Goal: Information Seeking & Learning: Learn about a topic

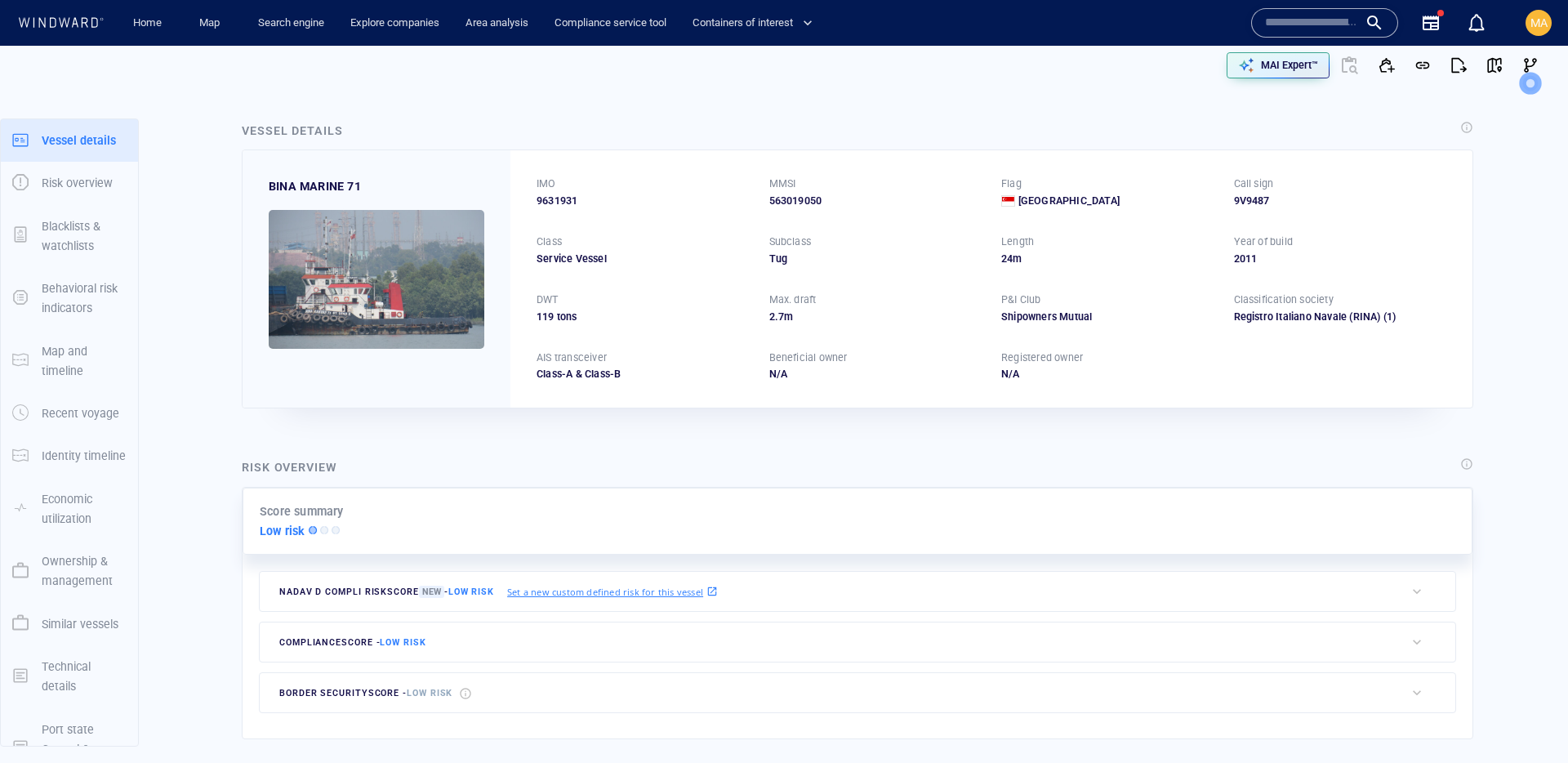
click at [1300, 31] on input "text" at bounding box center [1311, 23] width 93 height 25
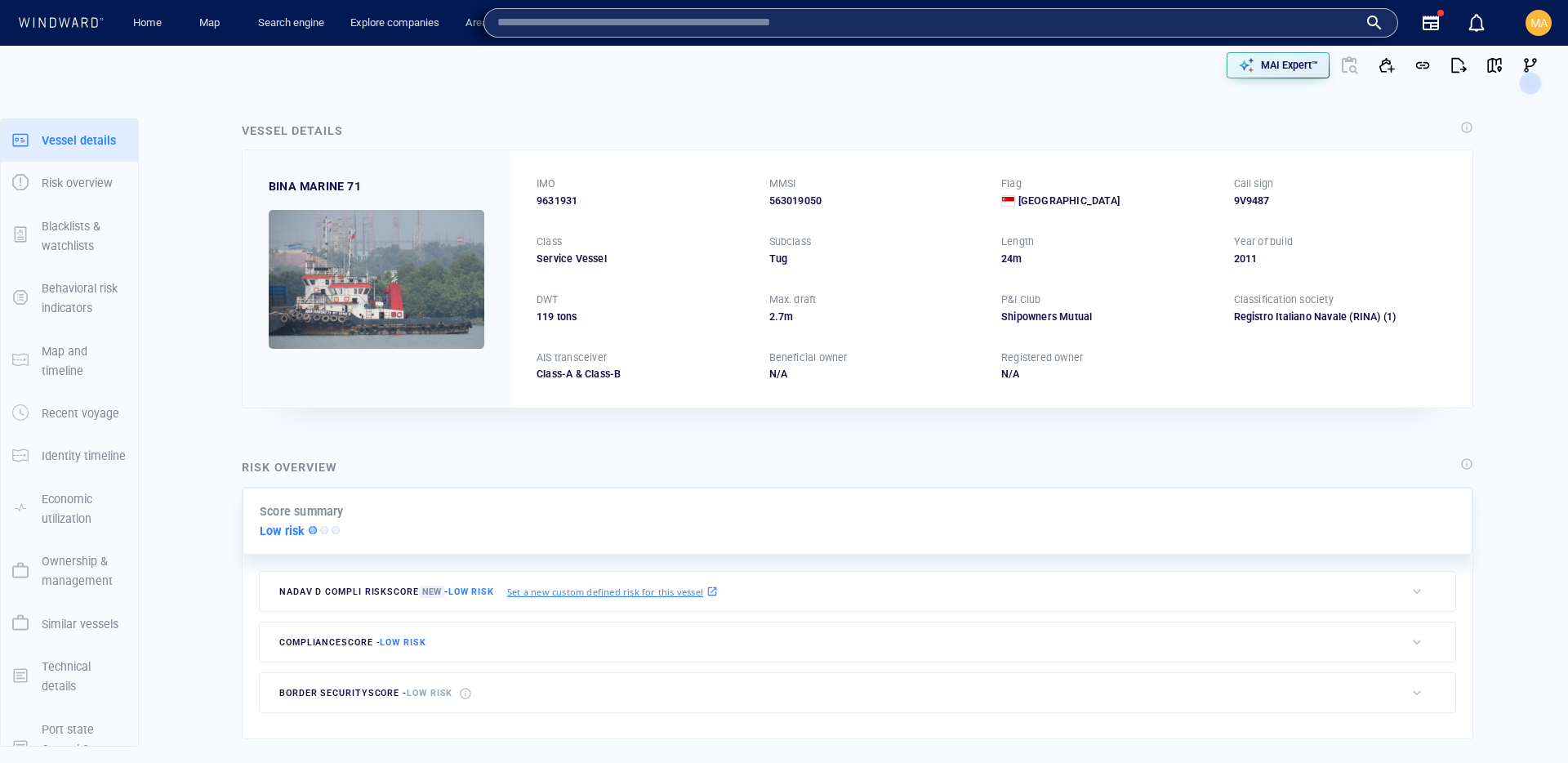
paste input "*******"
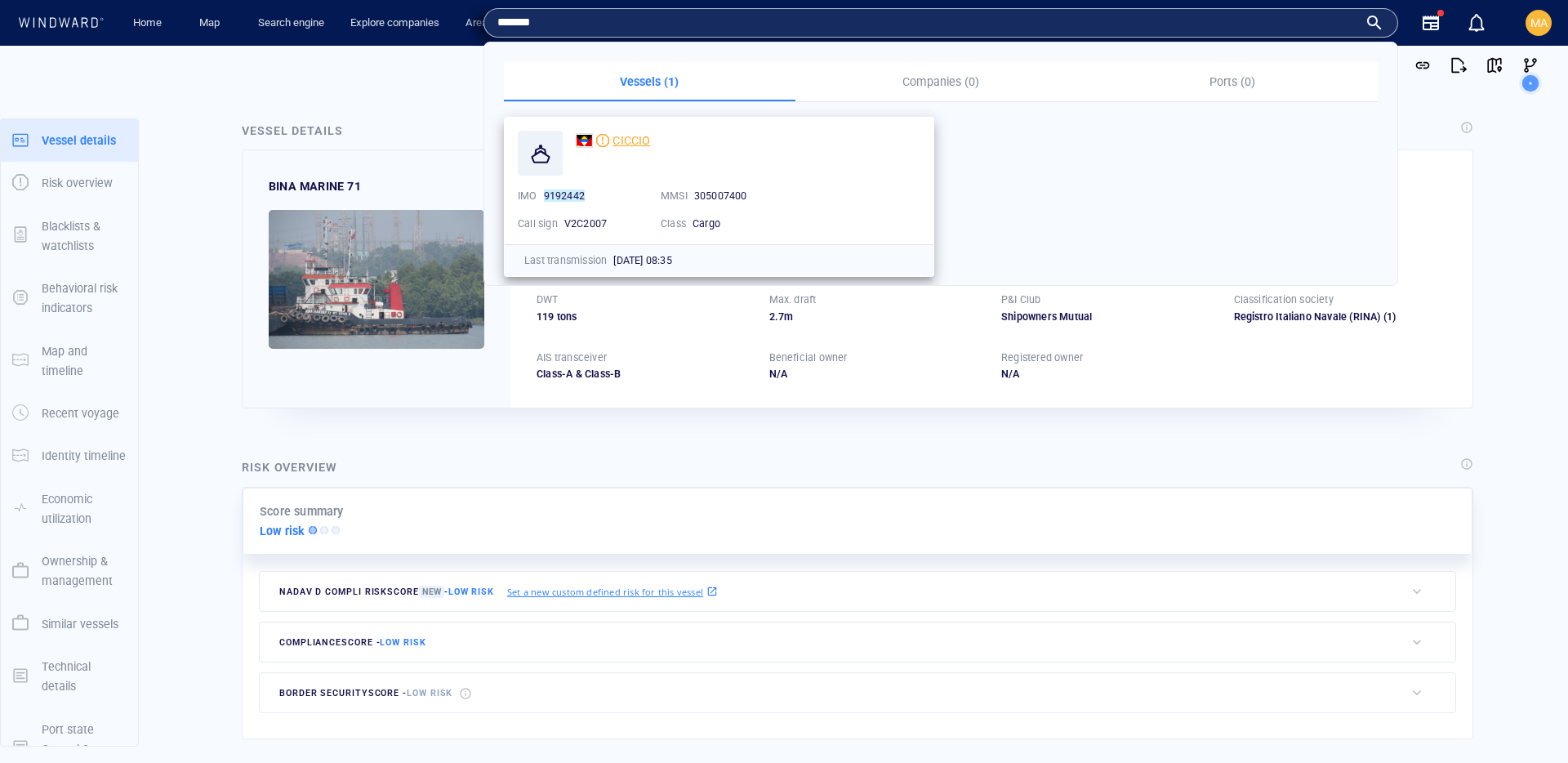
type input "*******"
click at [636, 139] on span "CICCIO" at bounding box center [631, 141] width 37 height 13
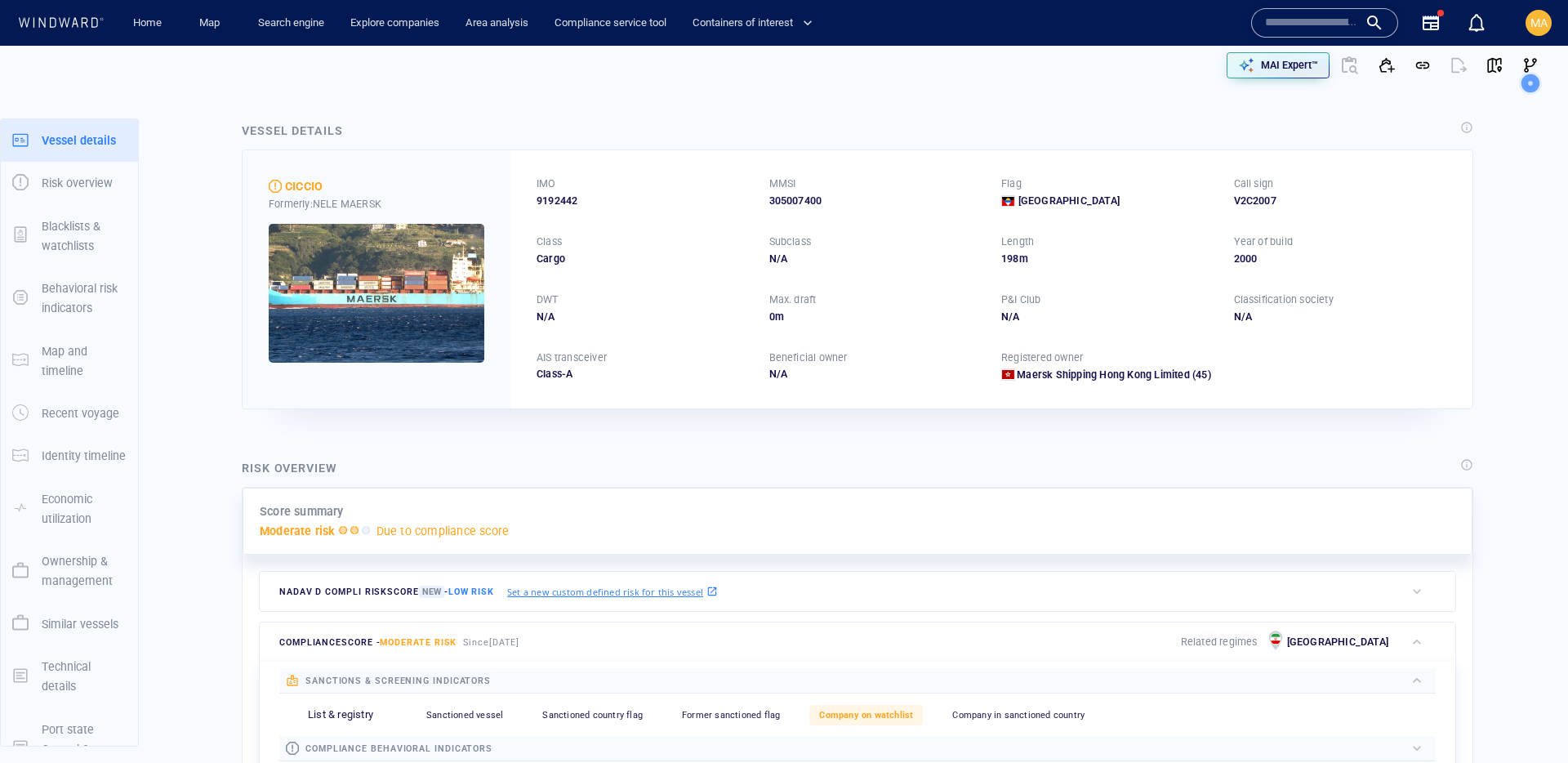
click at [89, 561] on p "Ownership & management" at bounding box center [84, 572] width 85 height 40
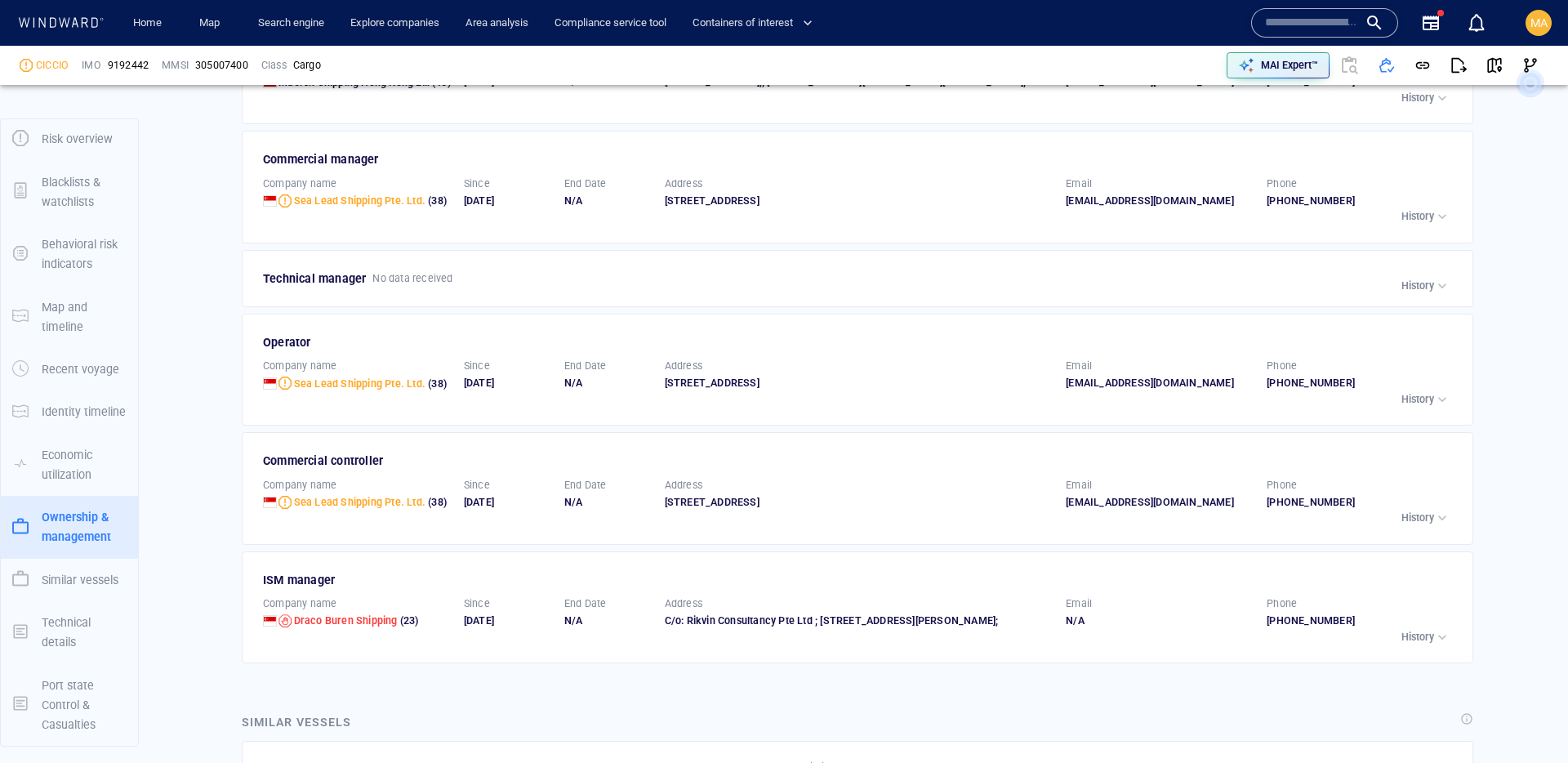
scroll to position [2397, 0]
click at [1427, 642] on p "History" at bounding box center [1418, 634] width 33 height 14
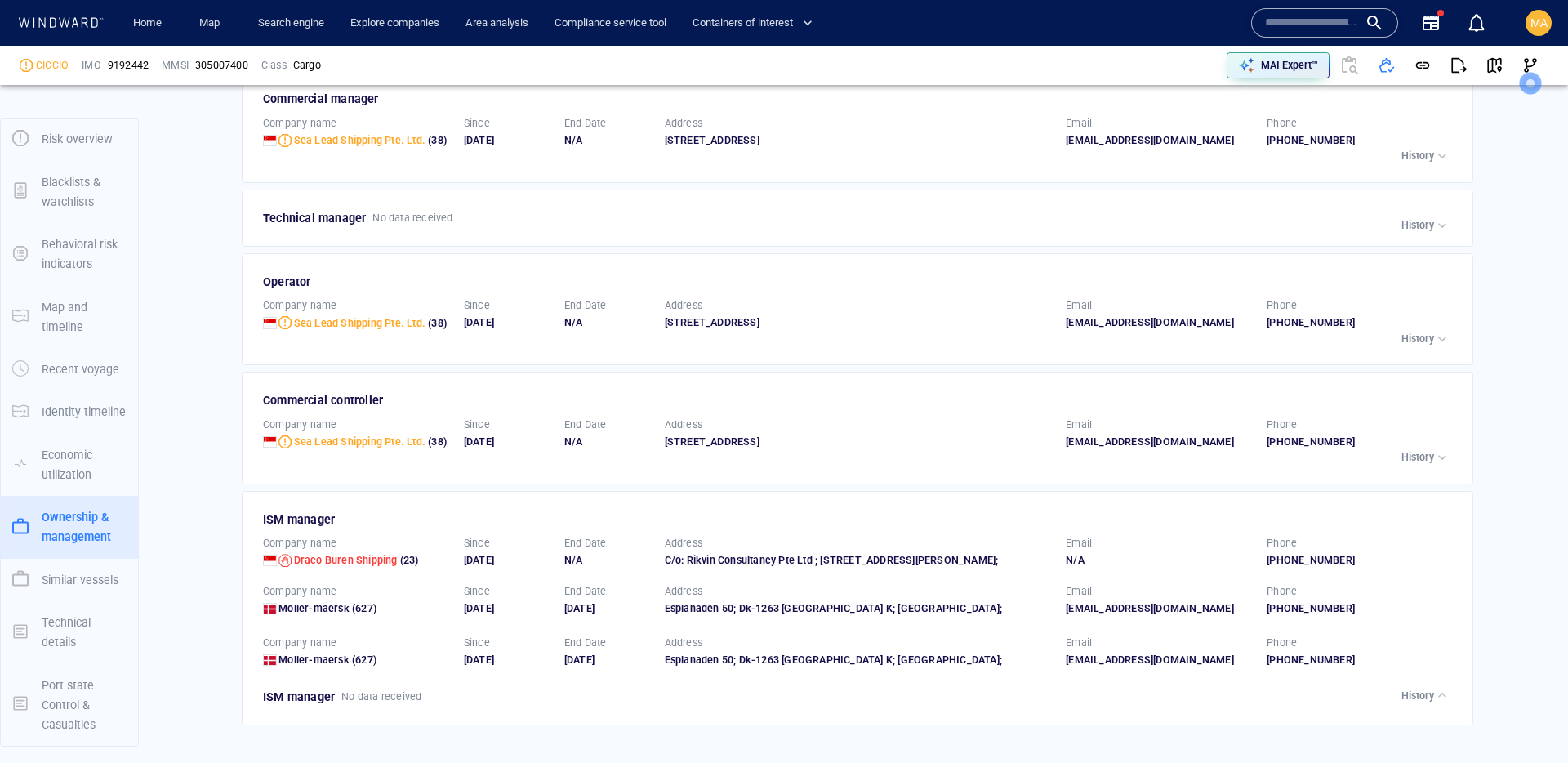
scroll to position [2458, 0]
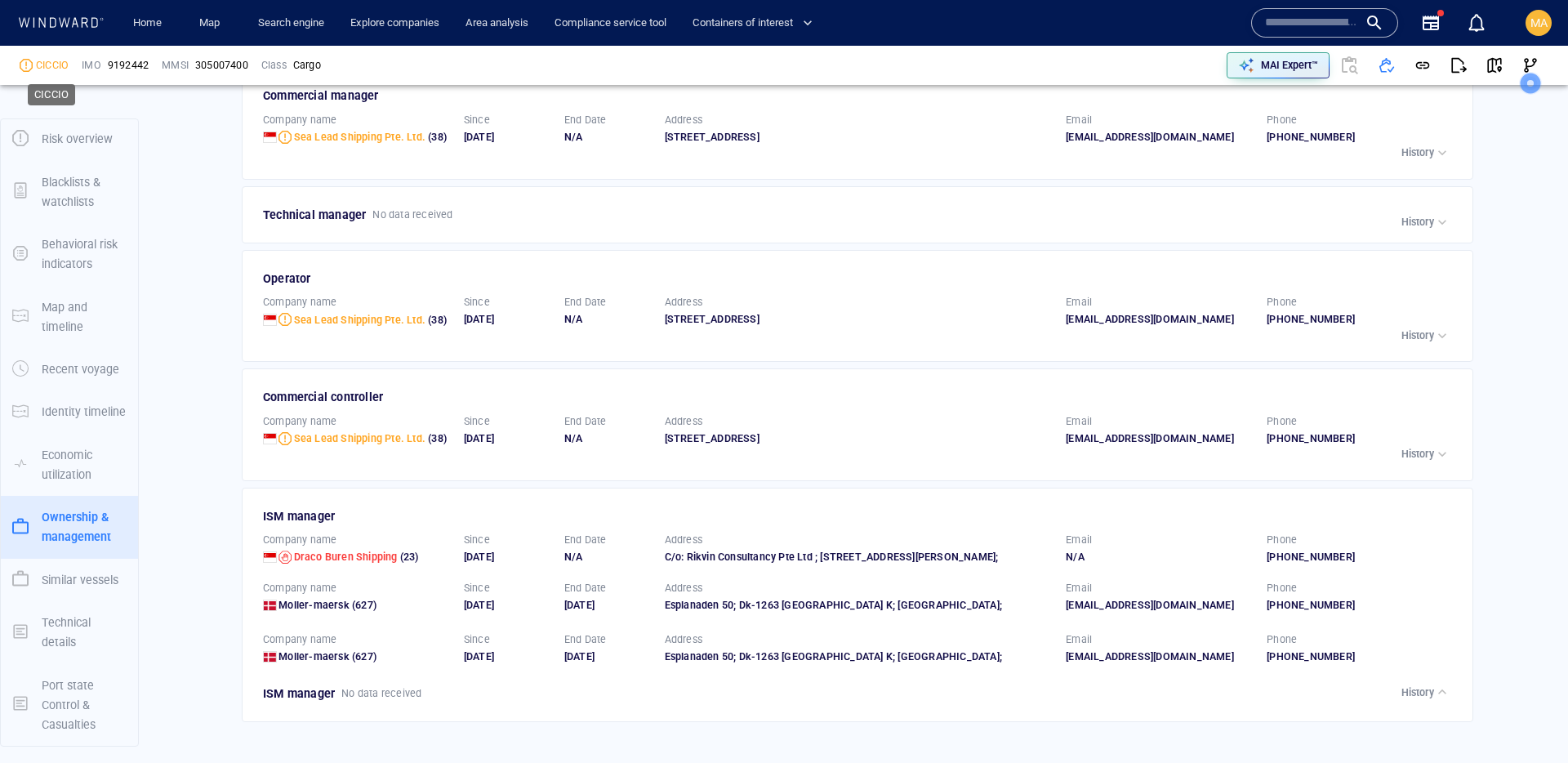
click at [44, 67] on div "CICCIO" at bounding box center [53, 65] width 33 height 14
copy div "CICCIO"
click at [135, 62] on span "9192442" at bounding box center [128, 65] width 41 height 14
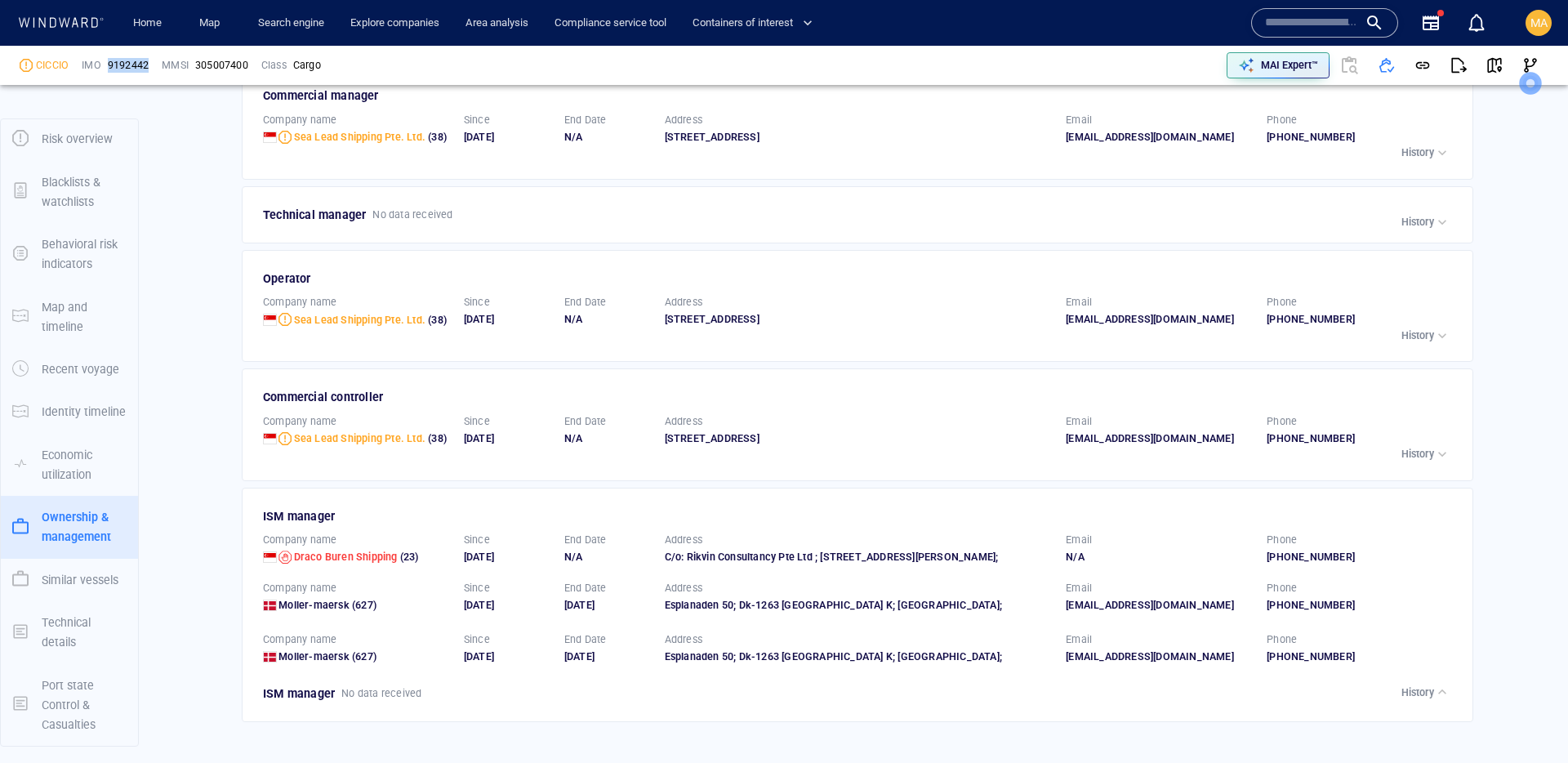
copy span "9192442"
click at [130, 64] on span "9192442" at bounding box center [128, 65] width 41 height 14
click at [1306, 29] on input "text" at bounding box center [1311, 23] width 93 height 25
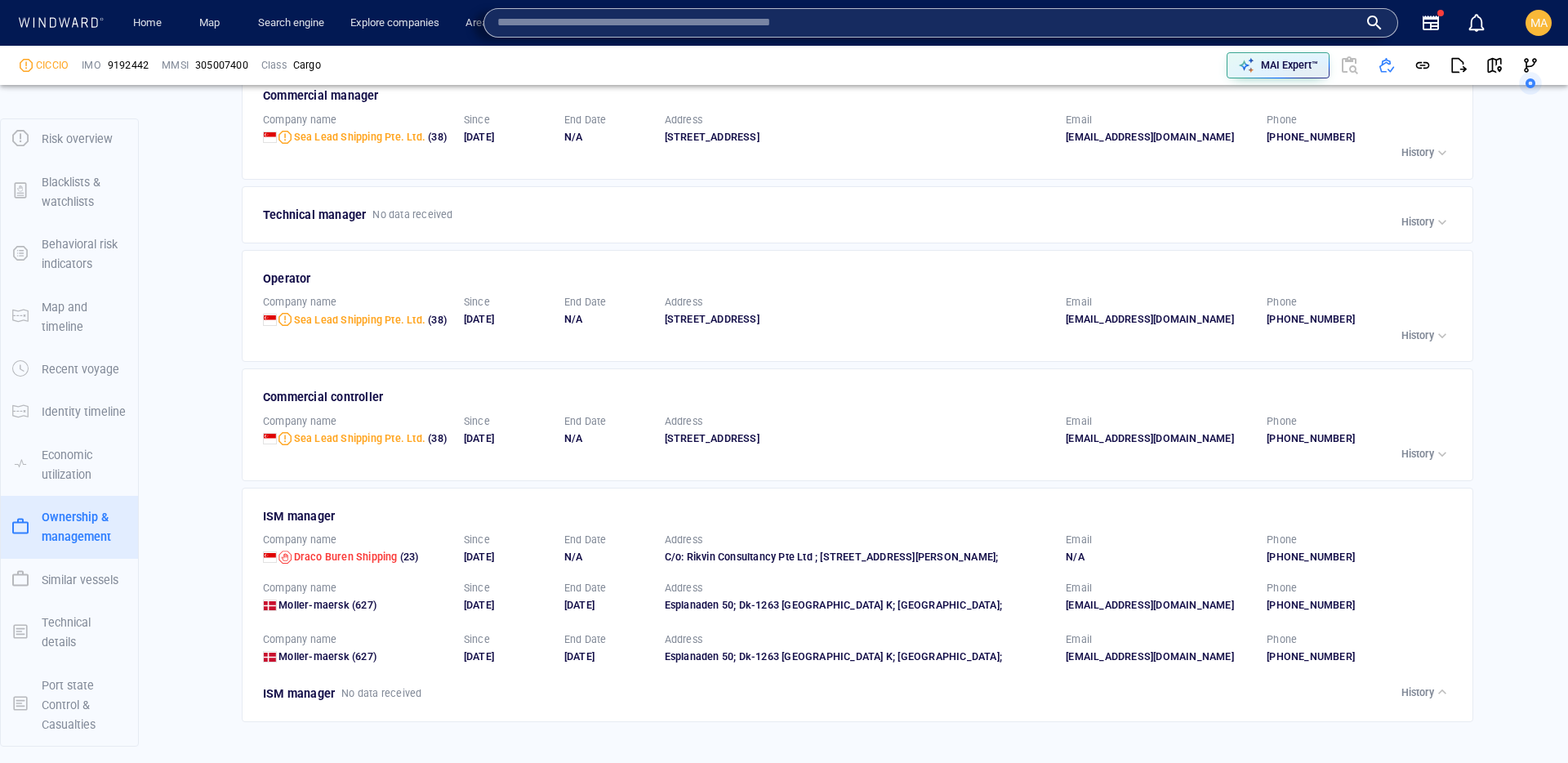
paste input "**********"
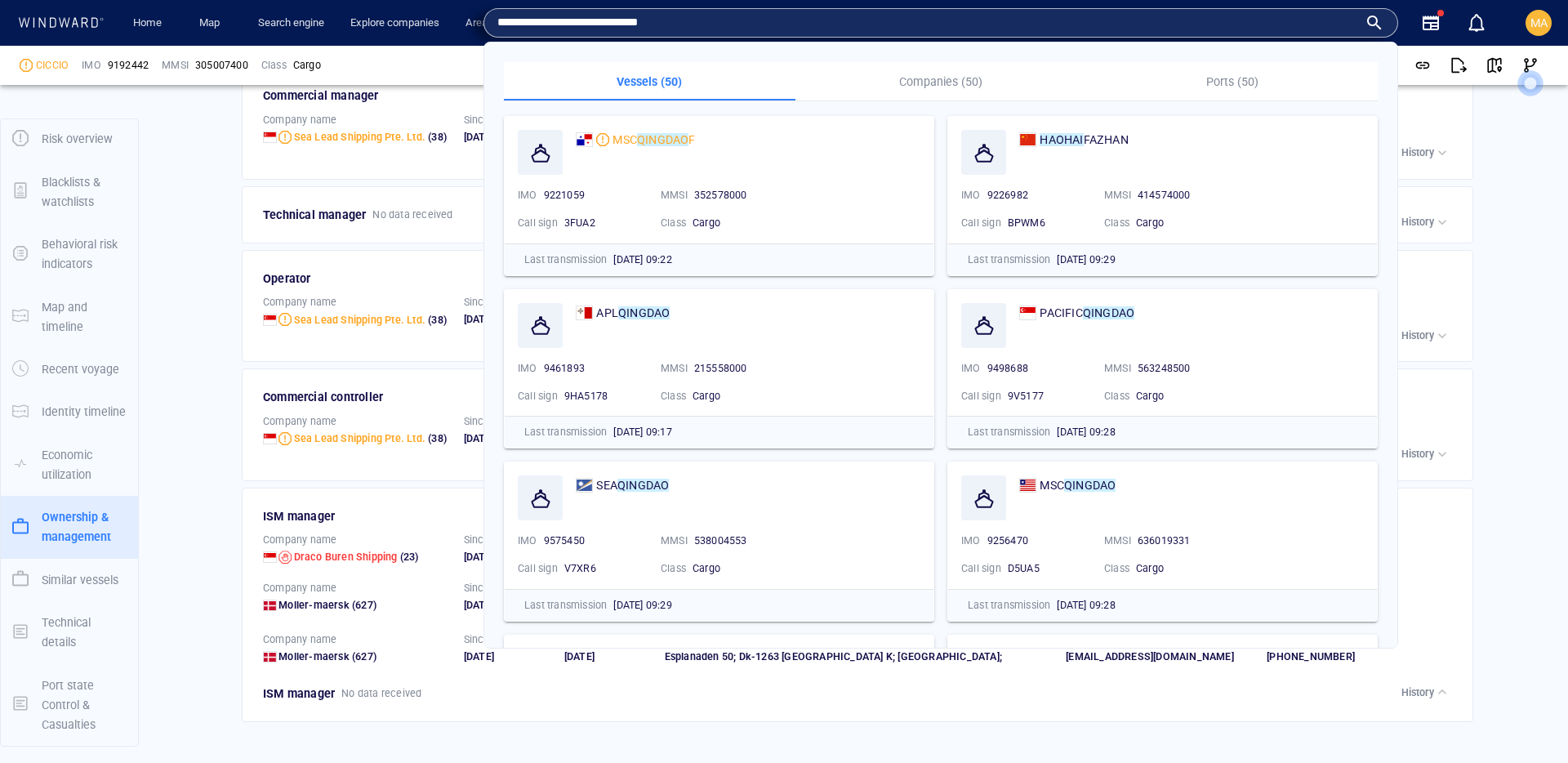
type input "**********"
click at [940, 84] on p "Companies (50)" at bounding box center [941, 81] width 272 height 19
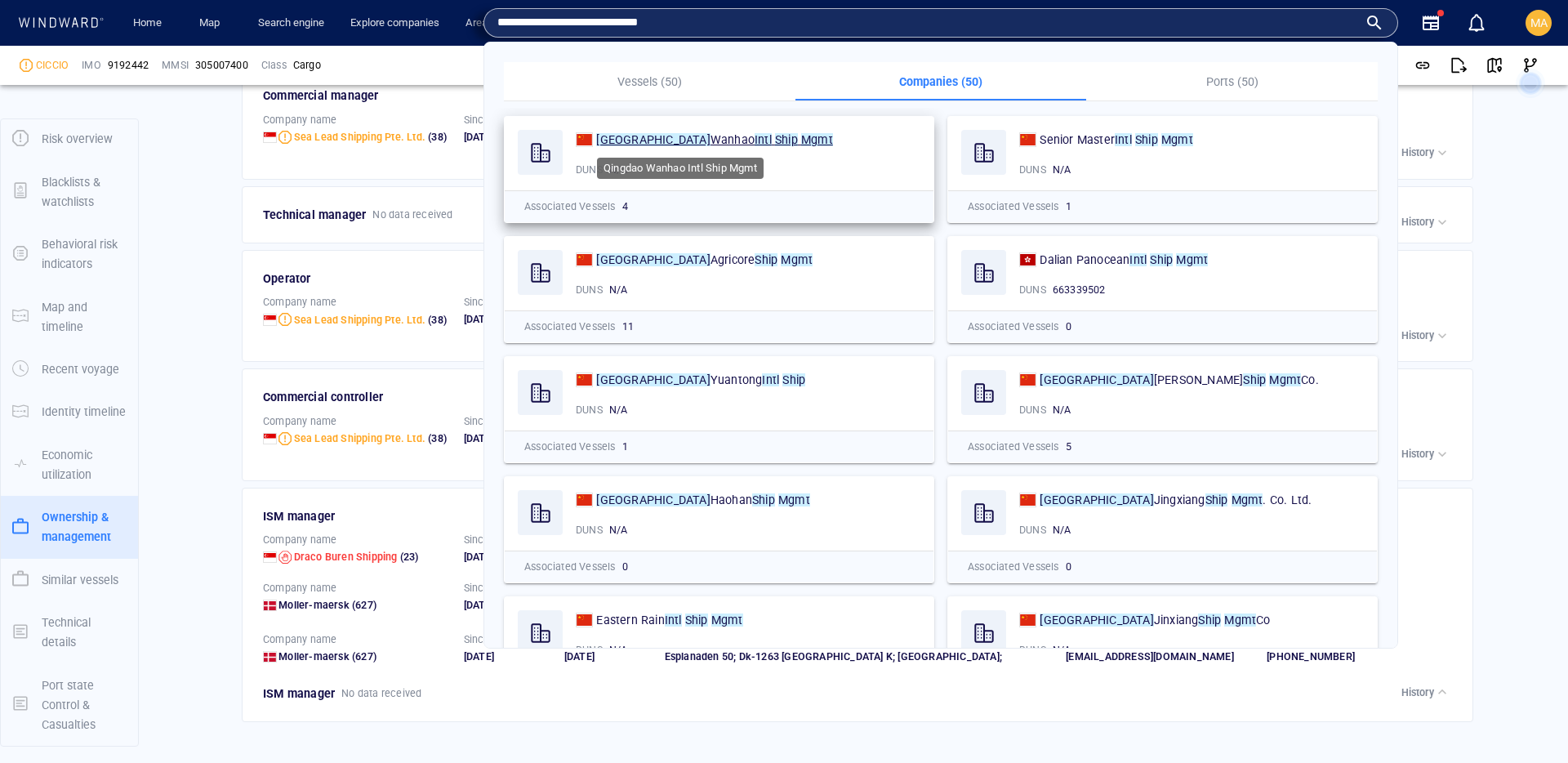
click at [710, 142] on span "Wanhao" at bounding box center [732, 140] width 44 height 13
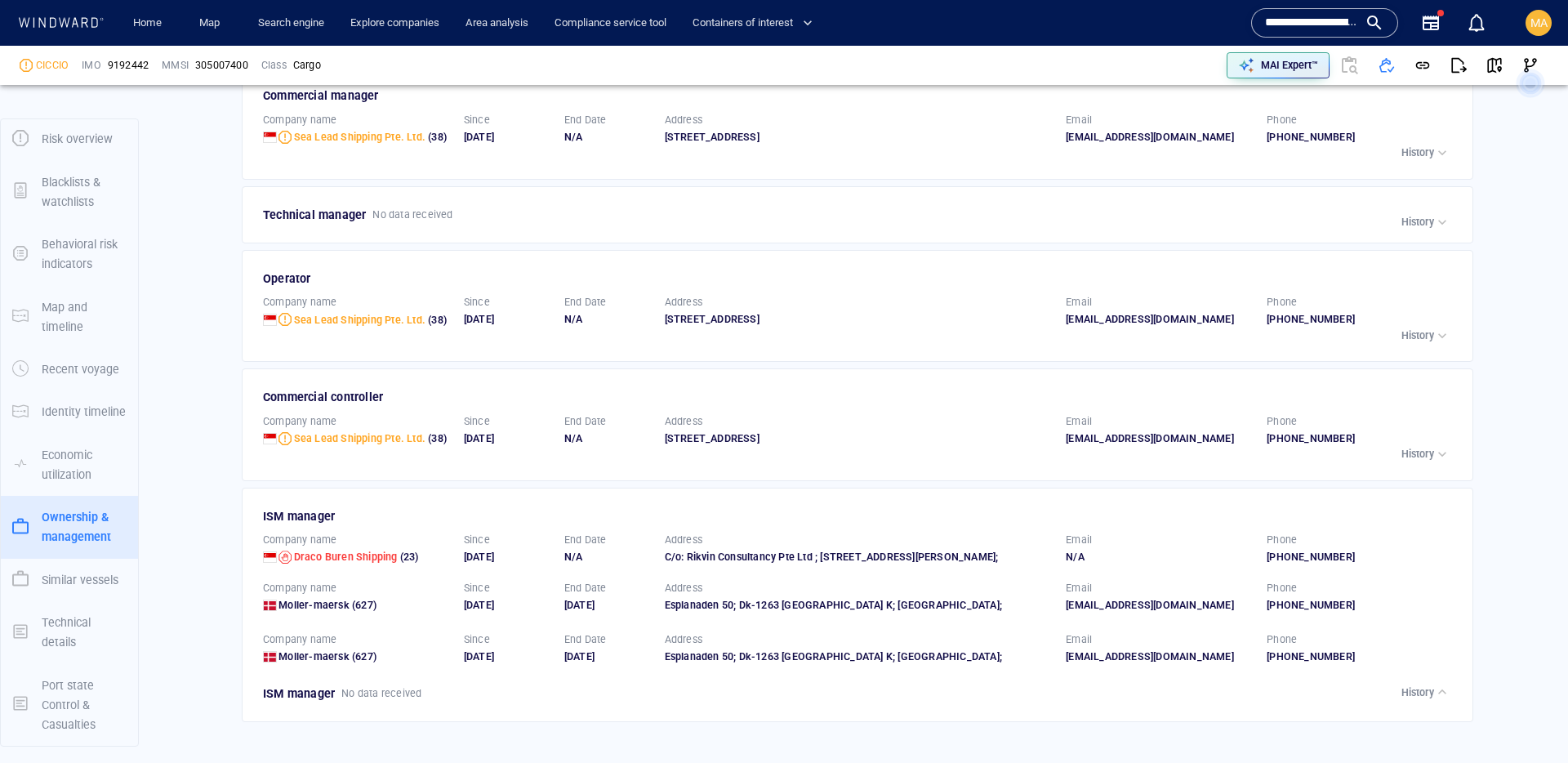
click at [118, 65] on span "9192442" at bounding box center [128, 65] width 41 height 14
copy span "9192442"
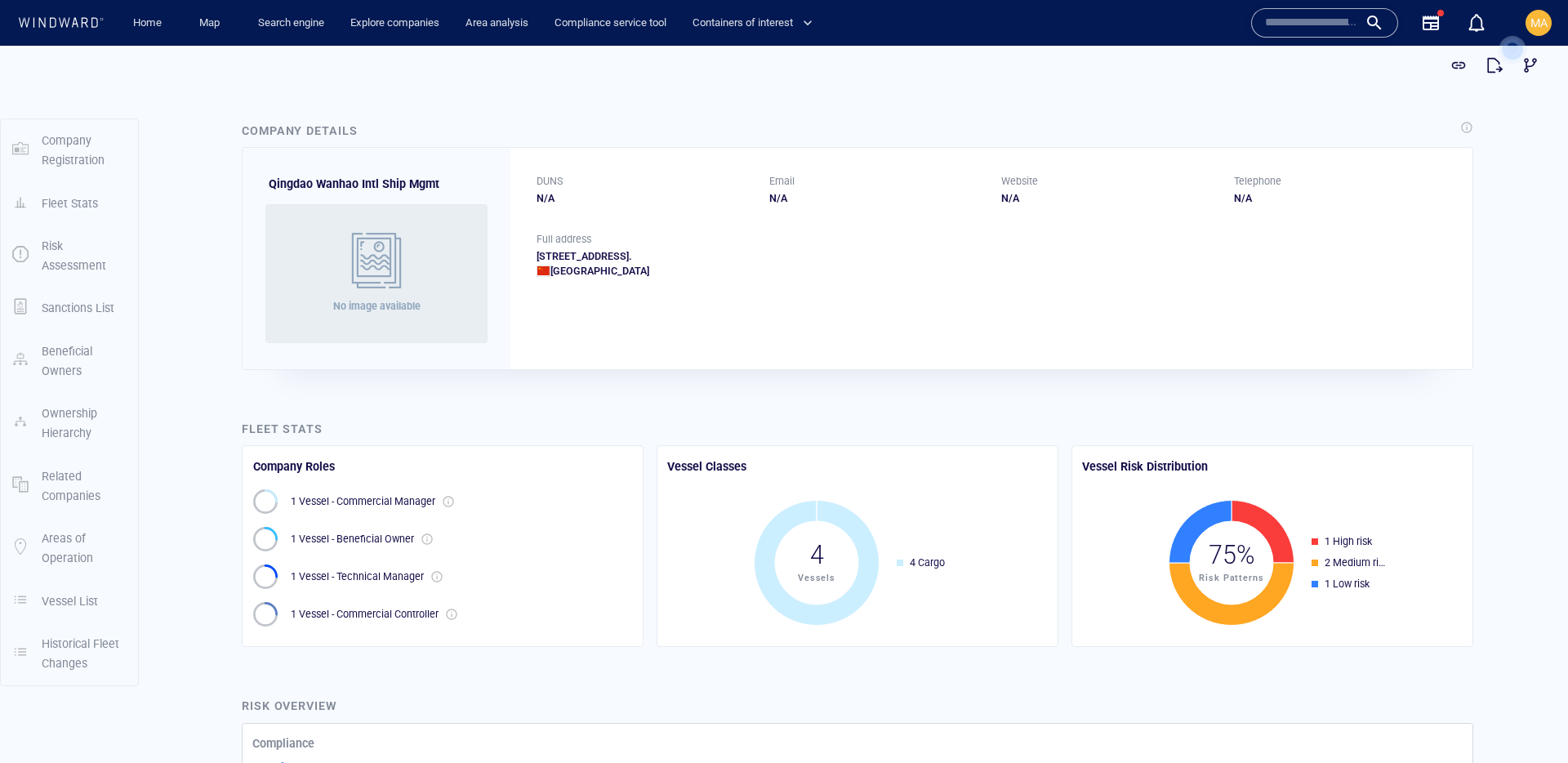
drag, startPoint x: 829, startPoint y: 255, endPoint x: 882, endPoint y: 253, distance: 53.0
click at [845, 255] on div "14th Floor, Chinastone Building, 37, Xianggang Zhonglu, Shinan Qu, Qingdao, Sha…" at bounding box center [991, 264] width 909 height 30
click at [883, 253] on div "14th Floor, Chinastone Building, 37, Xianggang Zhonglu, Shinan Qu, Qingdao, Sha…" at bounding box center [991, 264] width 909 height 30
drag, startPoint x: 972, startPoint y: 257, endPoint x: 785, endPoint y: 260, distance: 187.0
click at [794, 260] on div "14th Floor, Chinastone Building, 37, Xianggang Zhonglu, Shinan Qu, Qingdao, Sha…" at bounding box center [991, 264] width 909 height 30
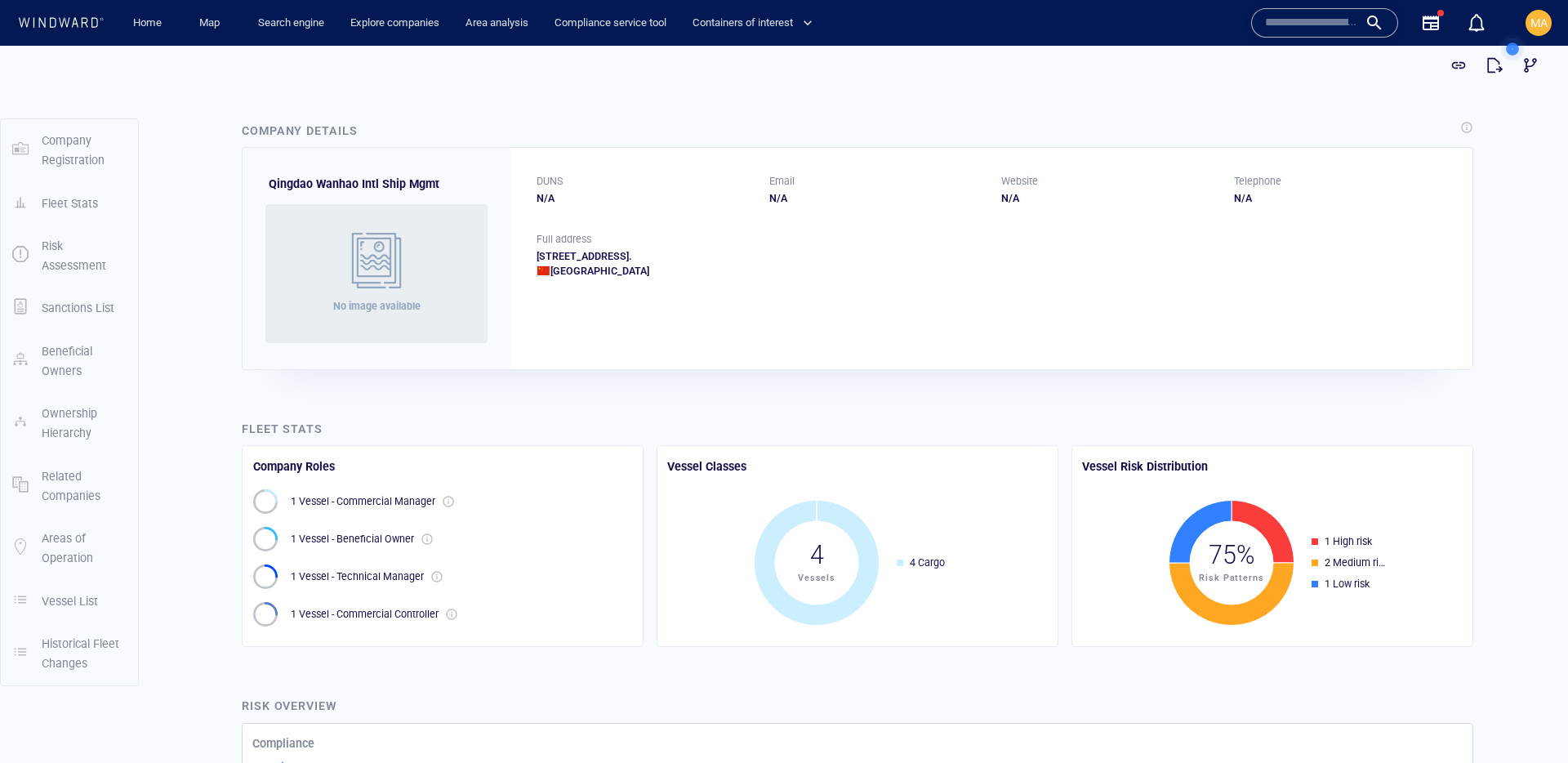
click at [785, 260] on div "14th Floor, Chinastone Building, 37, Xianggang Zhonglu, Shinan Qu, Qingdao, Sha…" at bounding box center [991, 264] width 909 height 30
click at [1358, 22] on div at bounding box center [1324, 23] width 120 height 25
paste input "******"
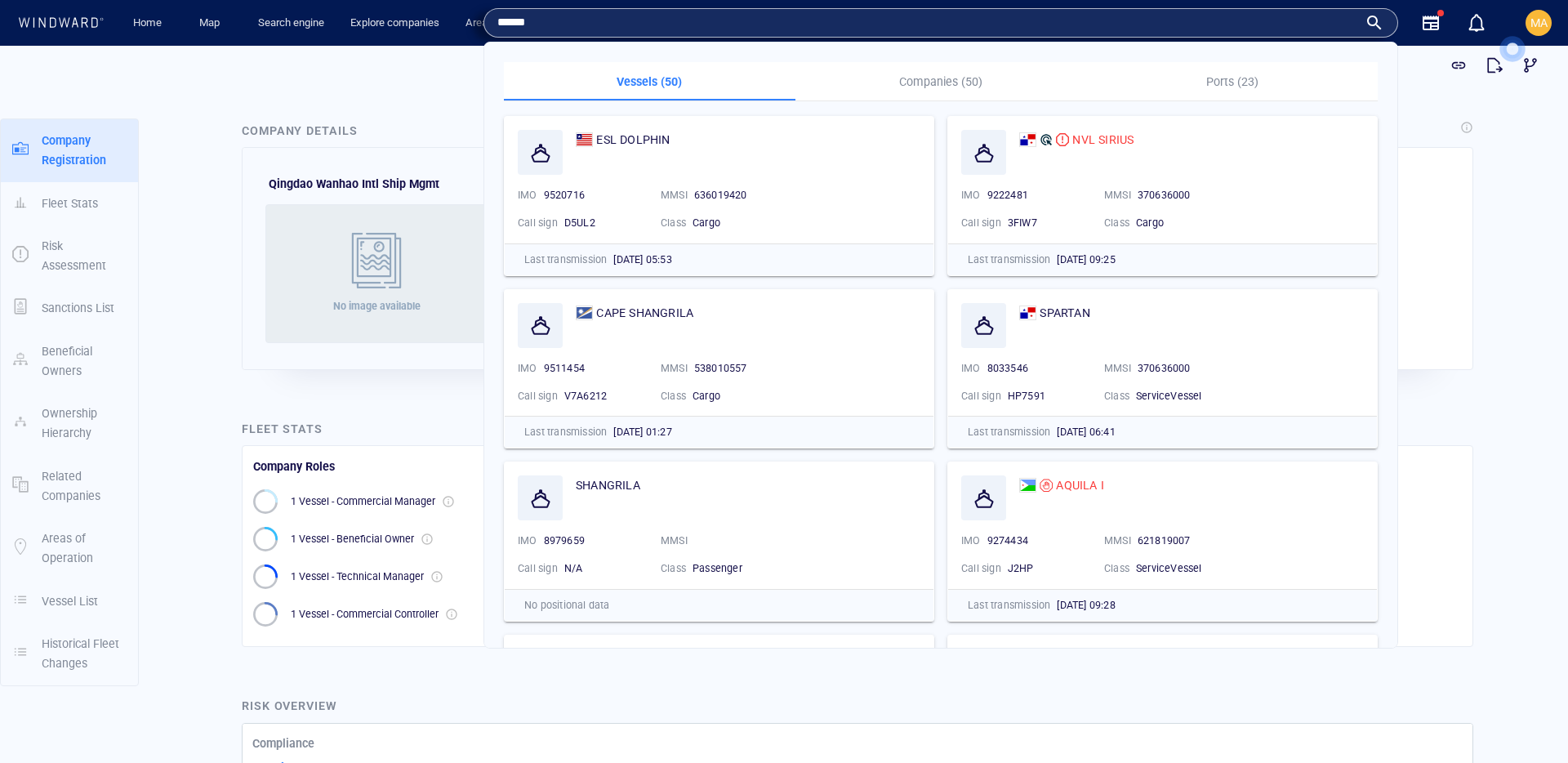
type input "******"
click at [889, 82] on p "Companies (50)" at bounding box center [941, 81] width 272 height 19
click at [983, 80] on p "Companies (50)" at bounding box center [941, 81] width 272 height 19
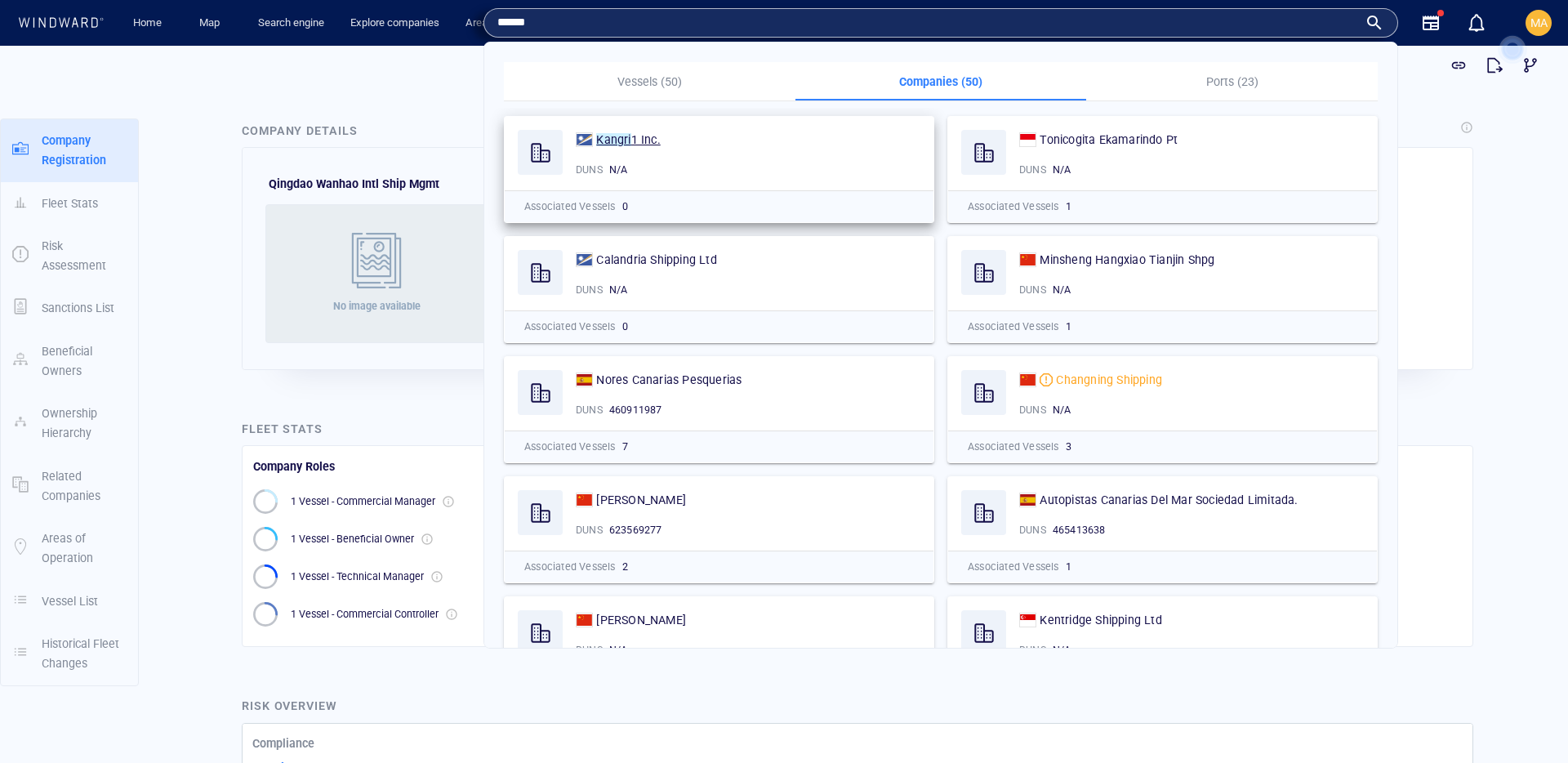
click at [652, 137] on span "1 Inc." at bounding box center [645, 140] width 30 height 13
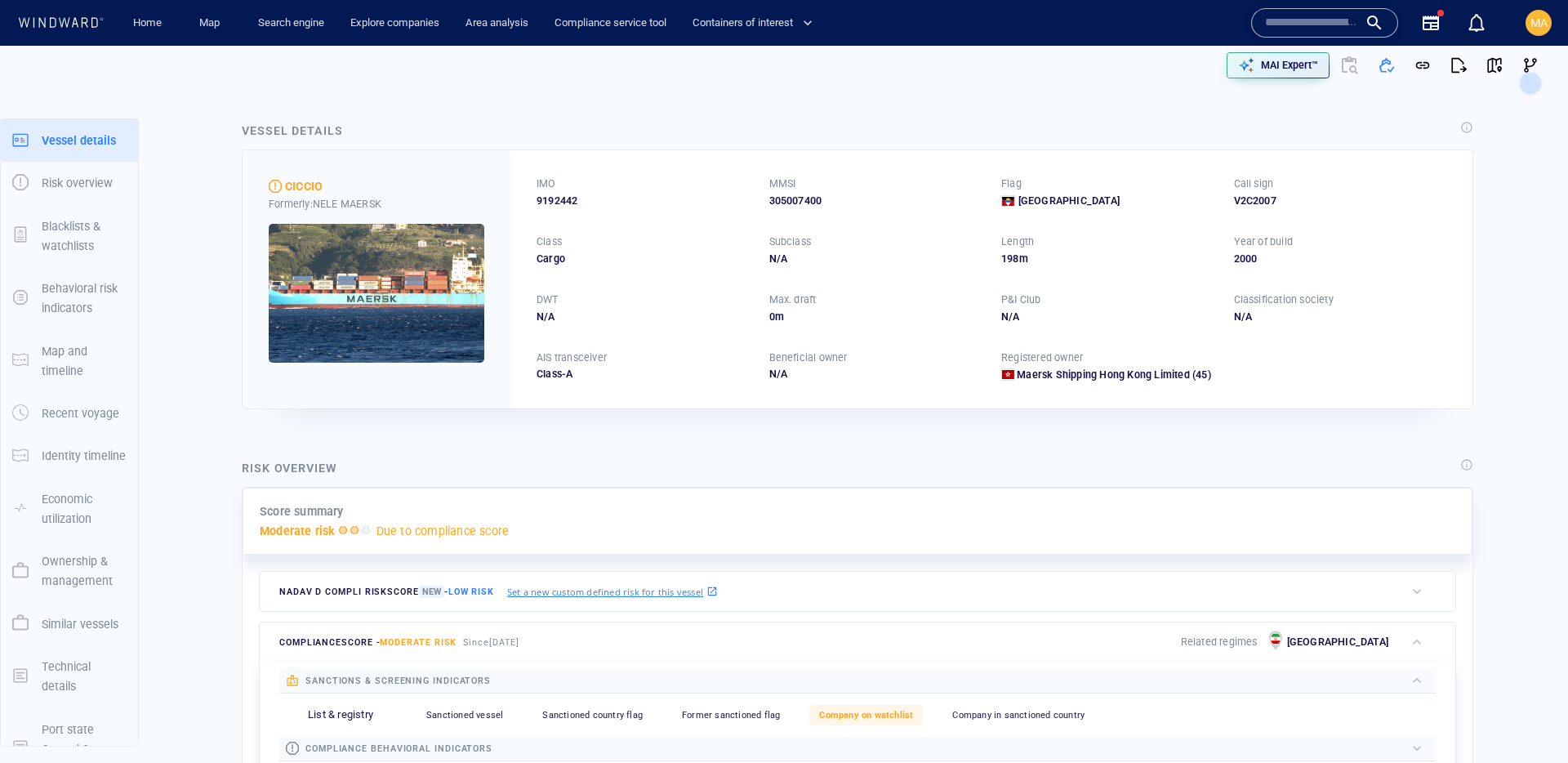
click at [76, 577] on p "Ownership & management" at bounding box center [84, 572] width 85 height 40
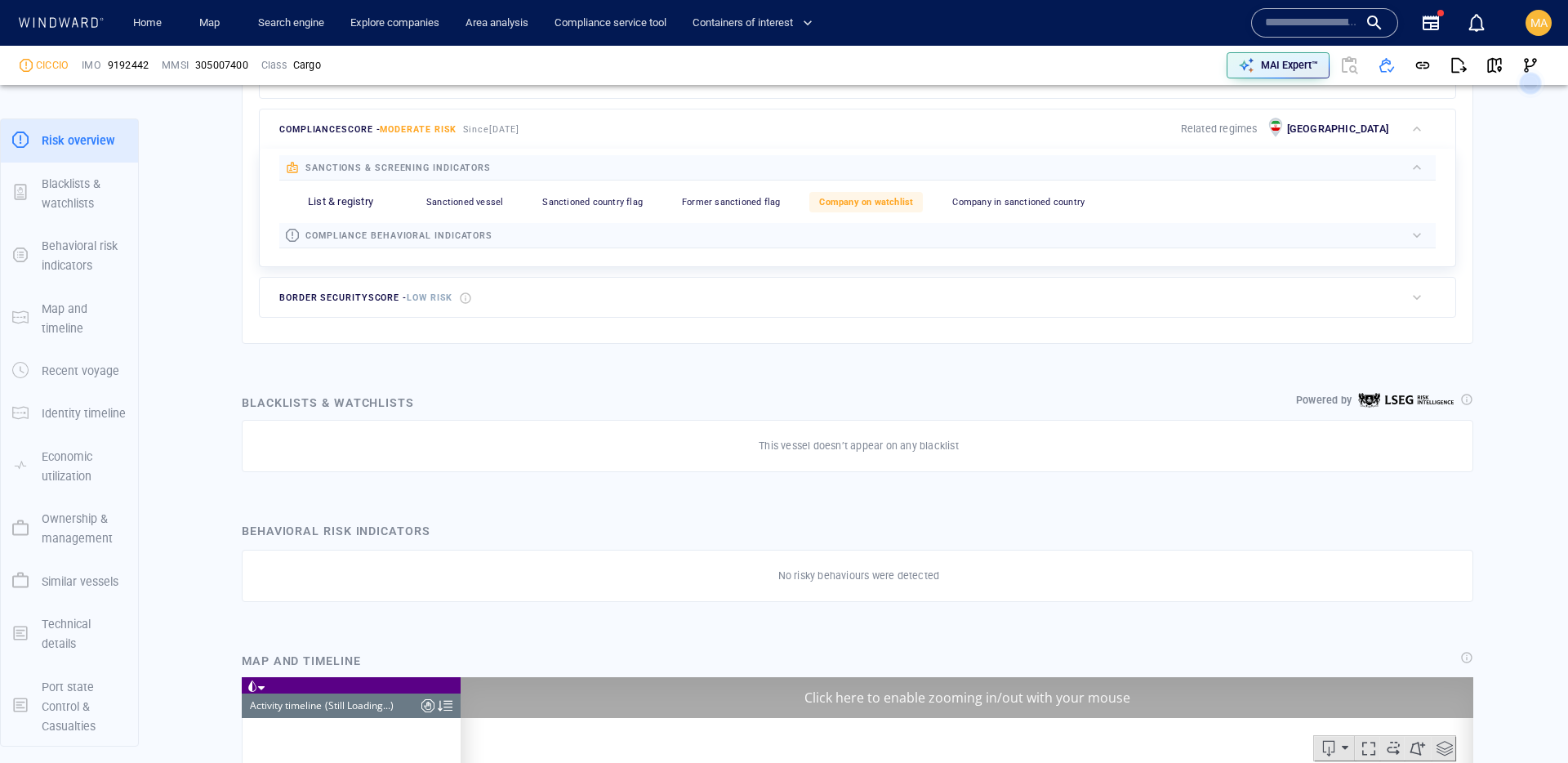
scroll to position [10615, 0]
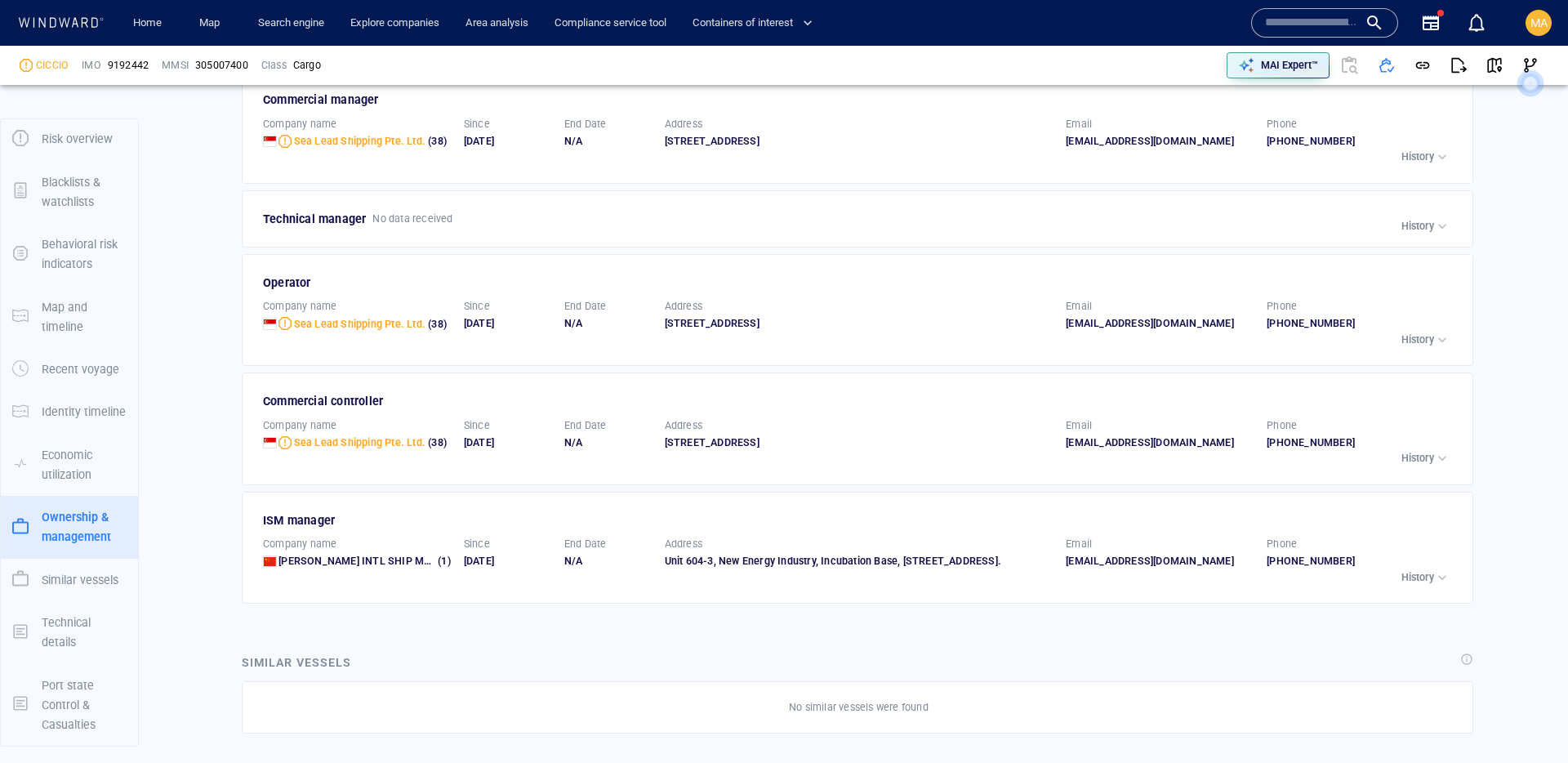
scroll to position [2454, 0]
click at [1421, 584] on p "History" at bounding box center [1418, 576] width 33 height 14
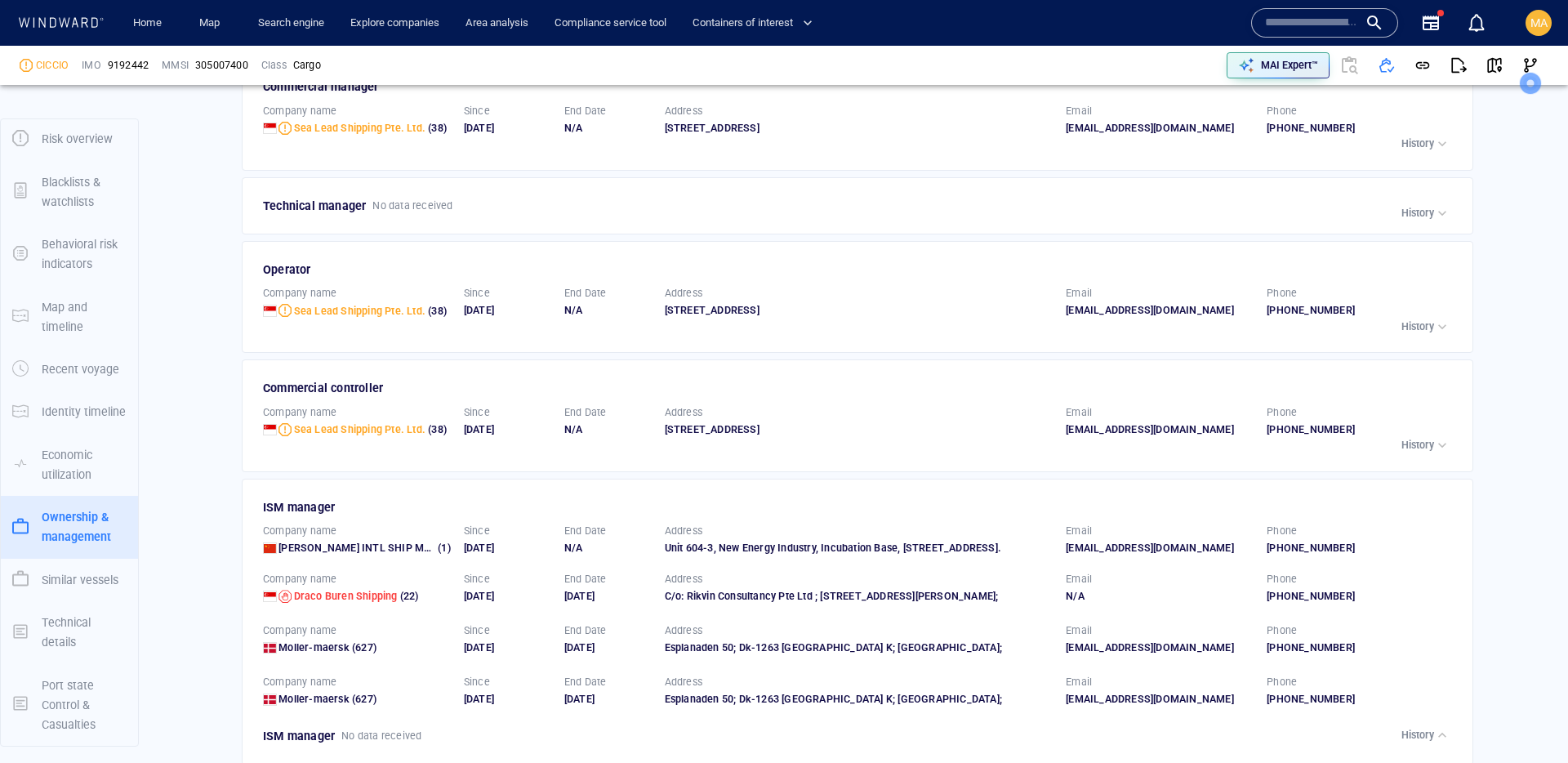
scroll to position [2540, 0]
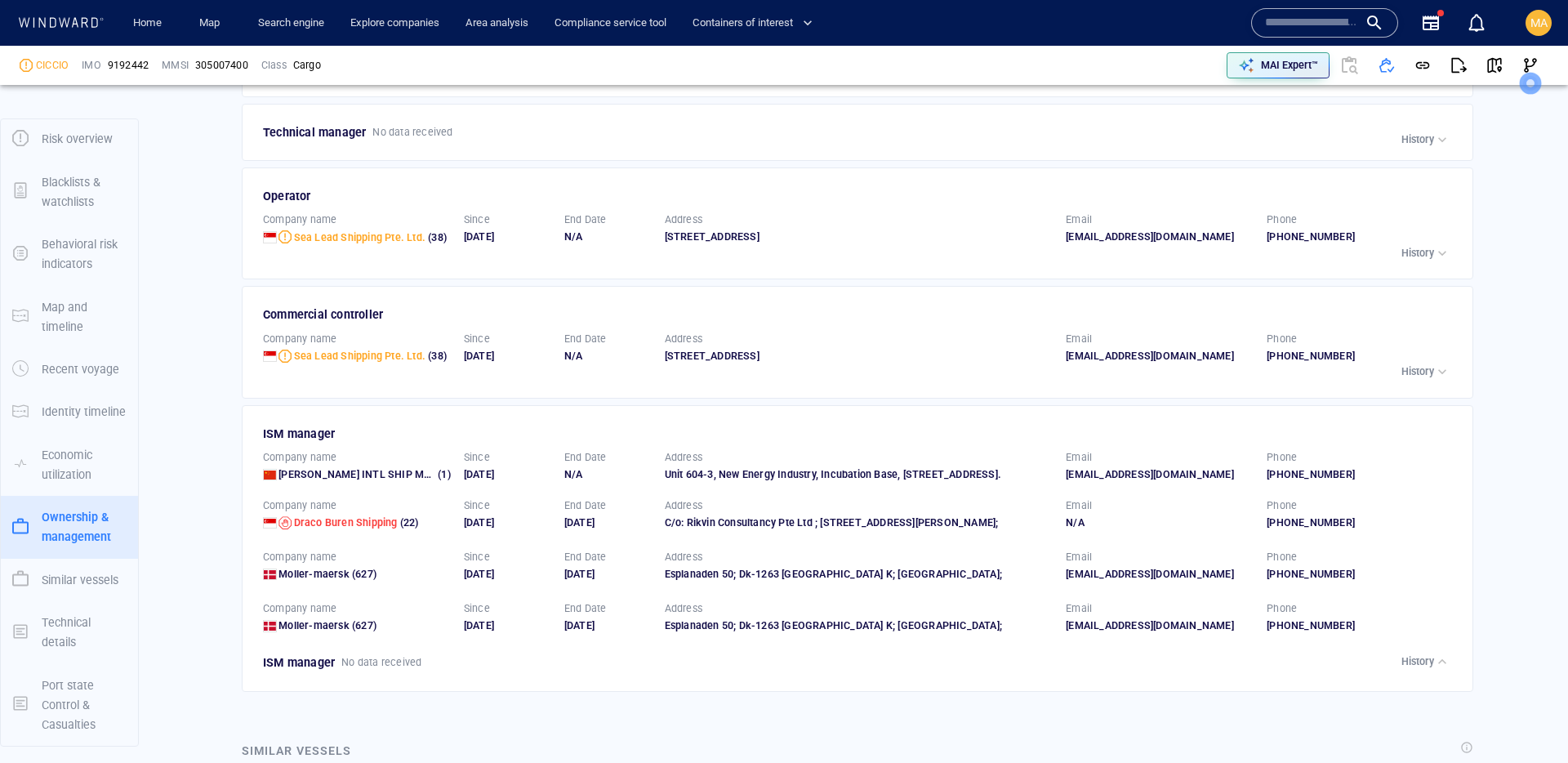
drag, startPoint x: 513, startPoint y: 654, endPoint x: 481, endPoint y: 660, distance: 32.6
click at [487, 633] on div "[DATE]" at bounding box center [507, 625] width 87 height 14
click at [468, 633] on div "[DATE]" at bounding box center [507, 625] width 87 height 14
click at [543, 633] on div "[DATE]" at bounding box center [507, 625] width 87 height 14
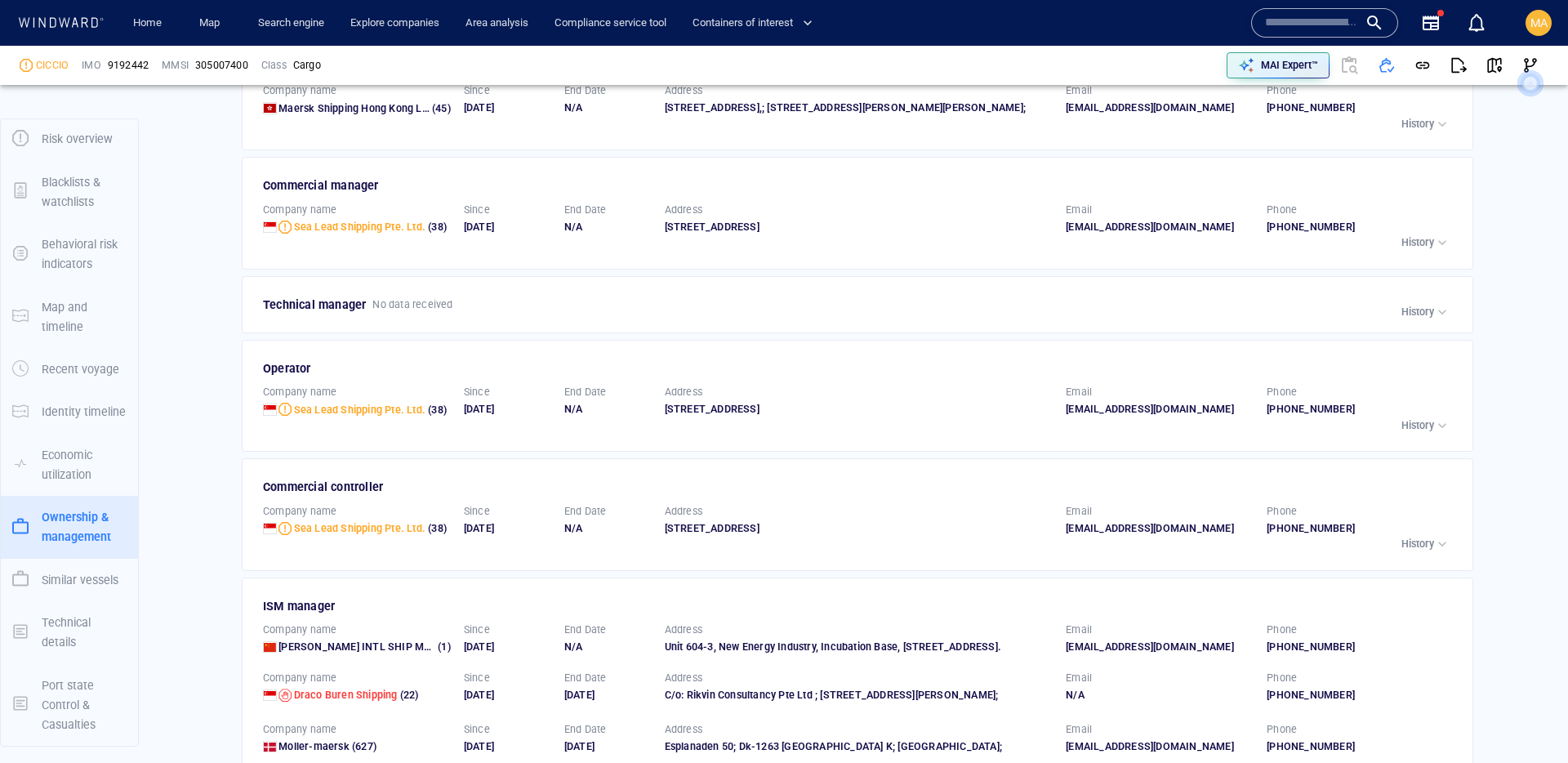
scroll to position [2302, 0]
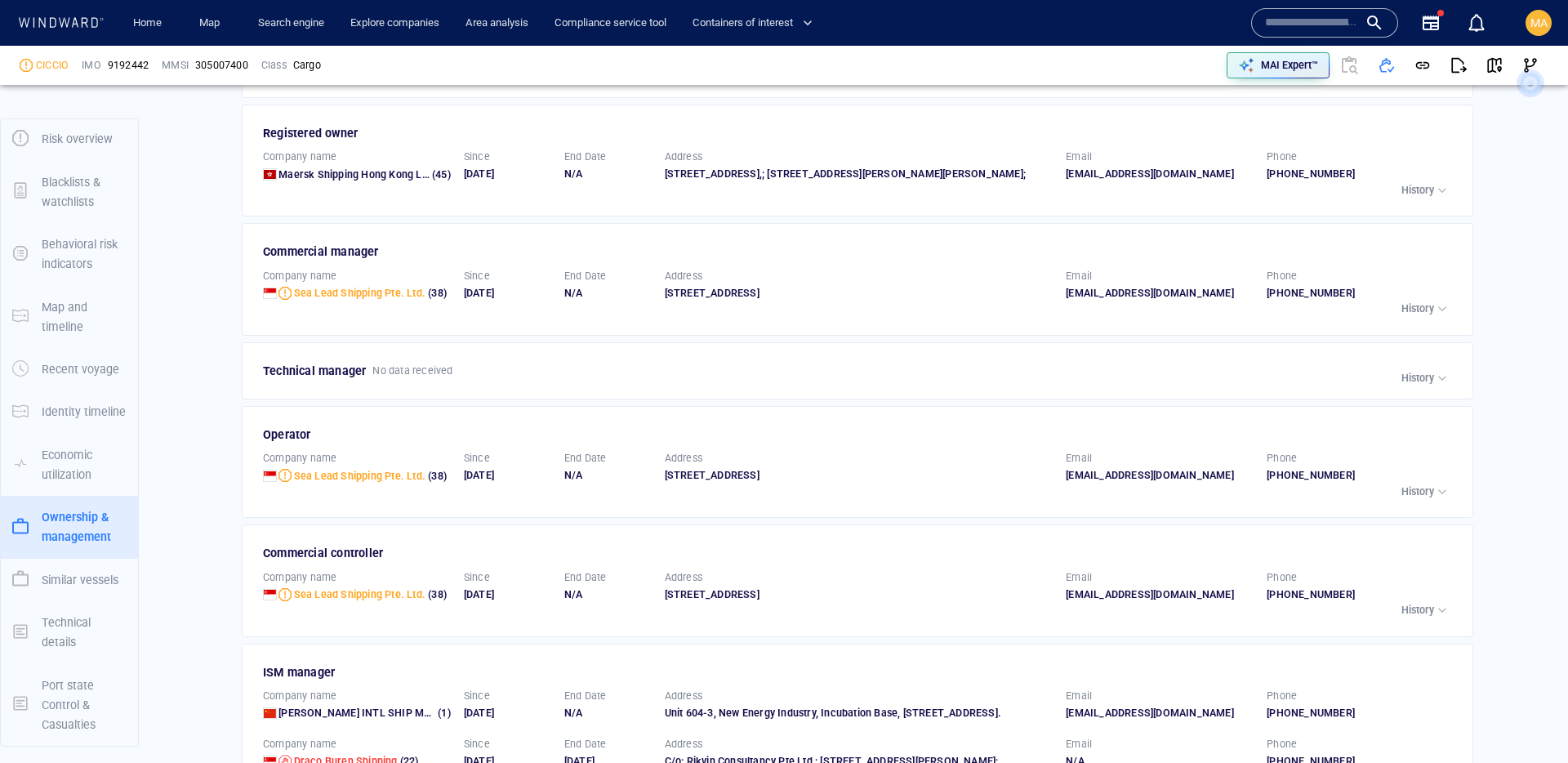
click at [450, 378] on p "No data received" at bounding box center [412, 370] width 80 height 14
click at [1419, 382] on button "History" at bounding box center [1426, 378] width 57 height 23
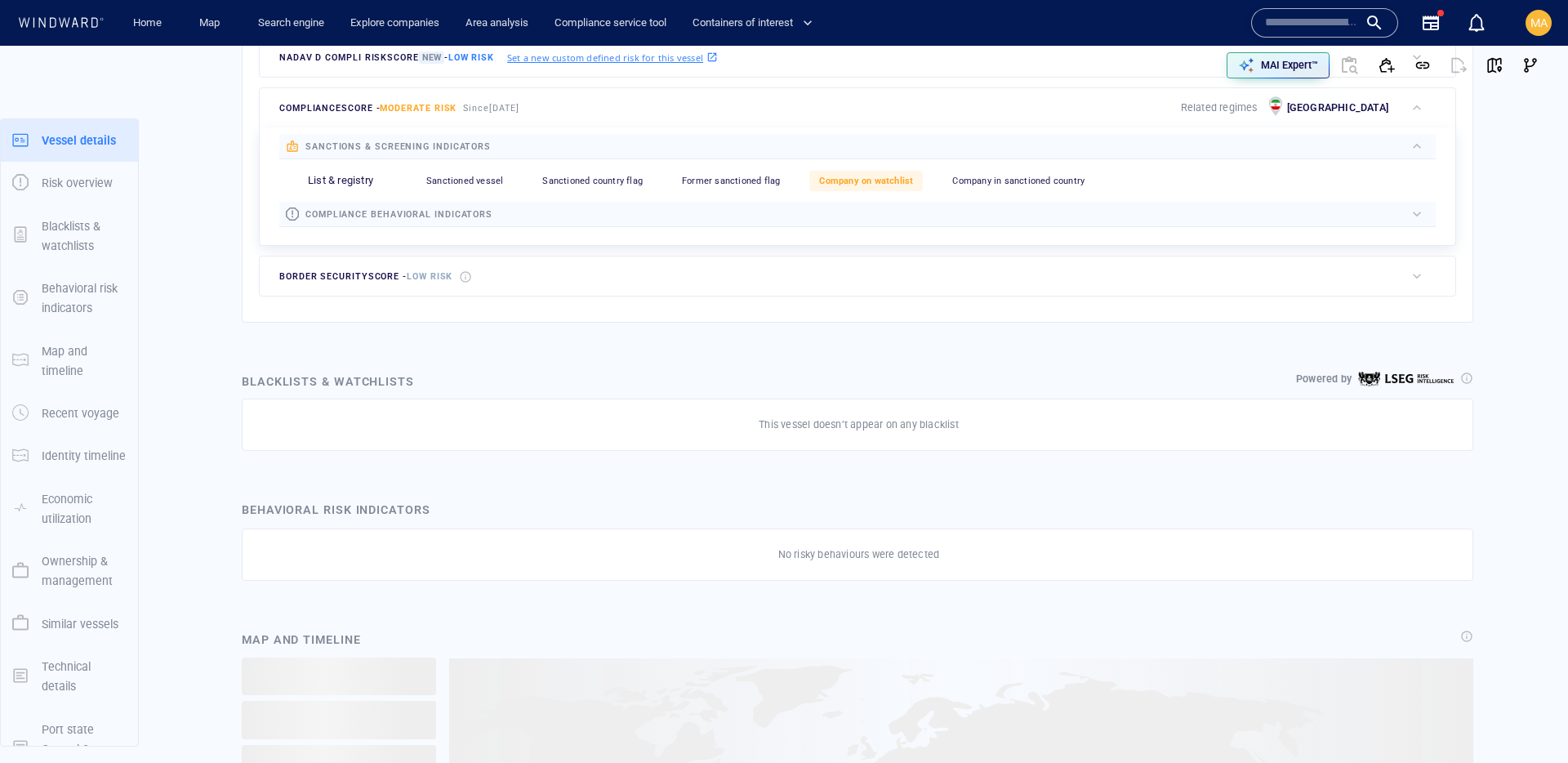
scroll to position [44, 0]
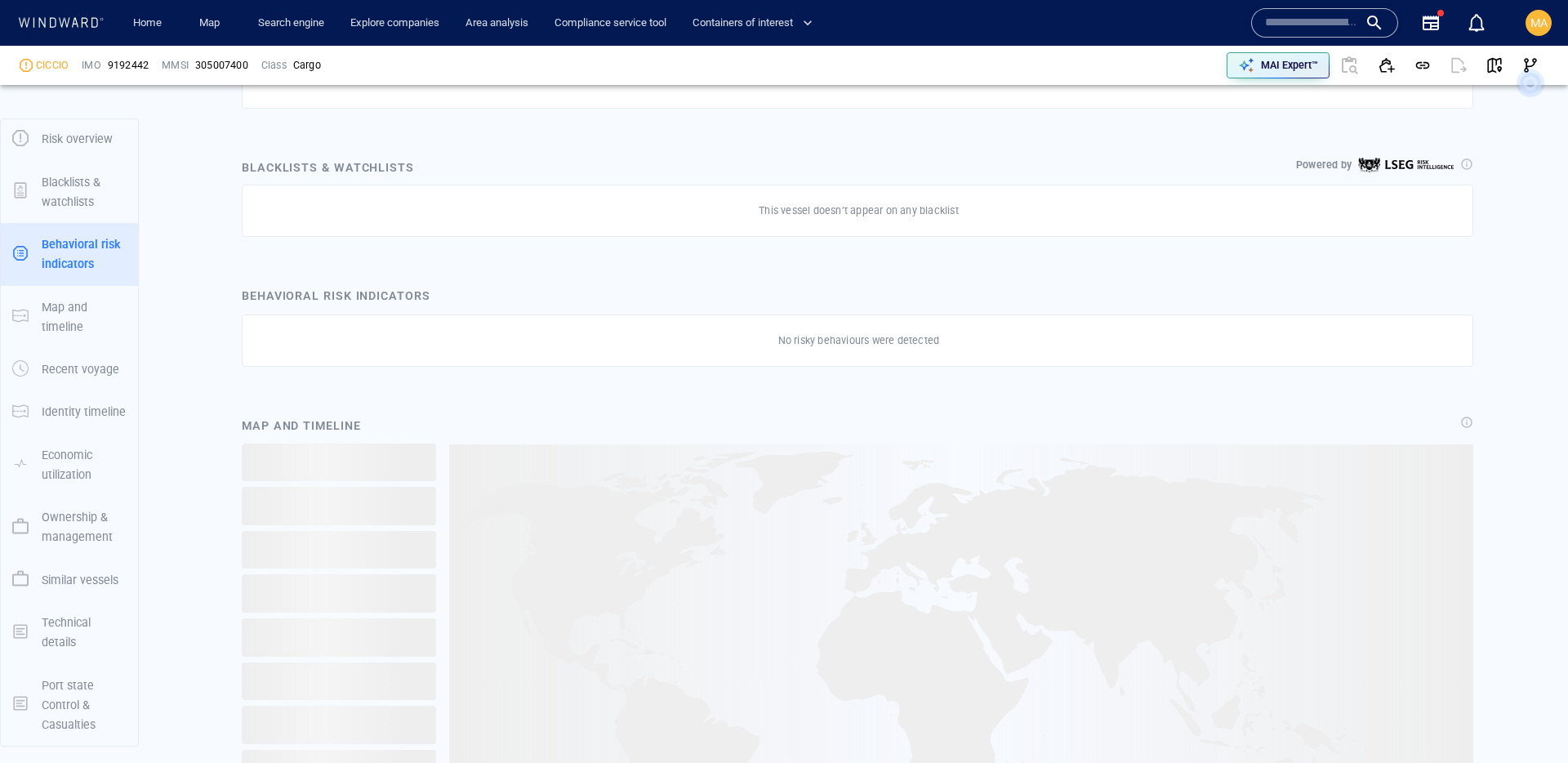
click at [74, 526] on p "Ownership & management" at bounding box center [84, 527] width 85 height 40
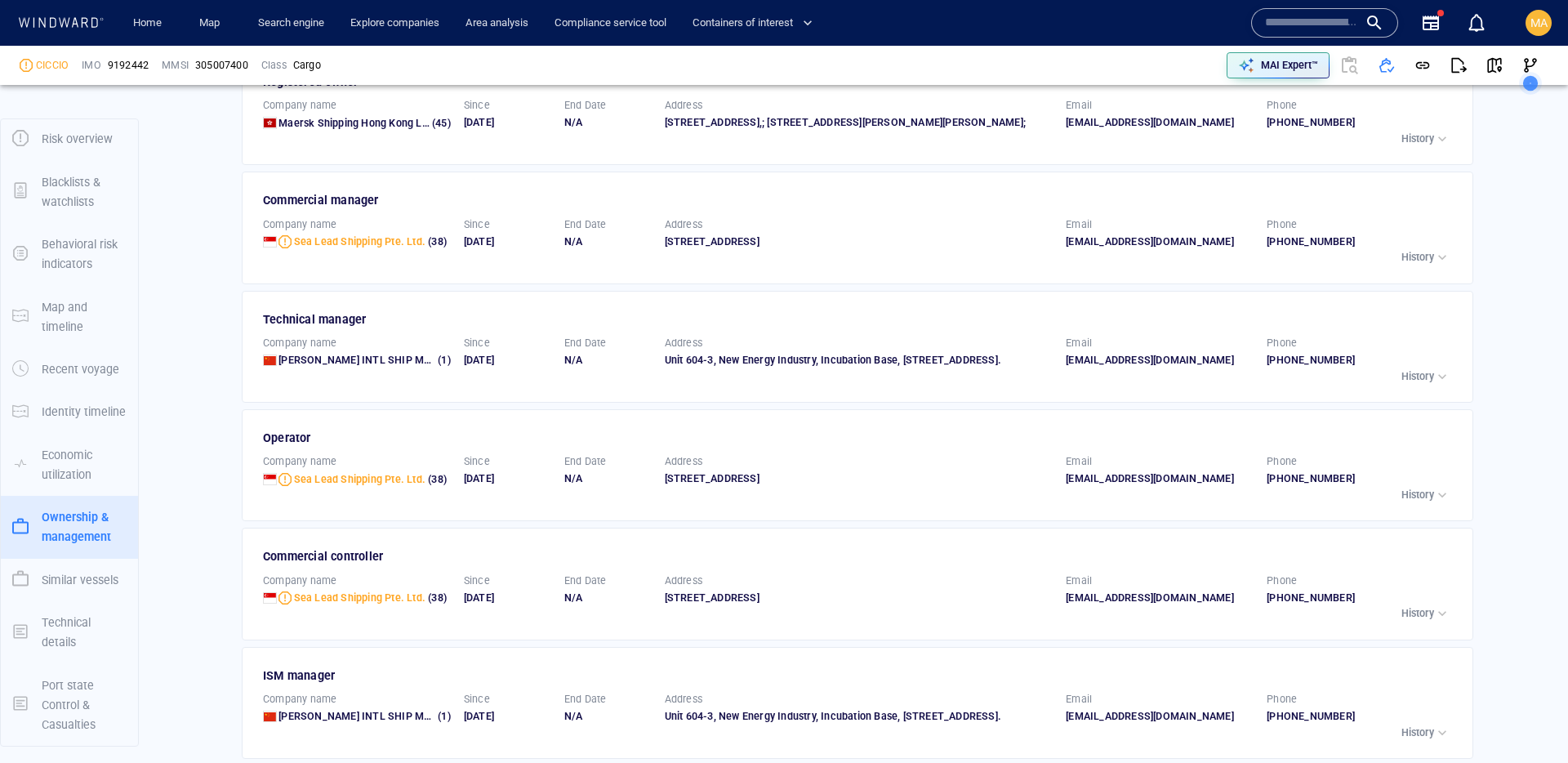
scroll to position [2174, 0]
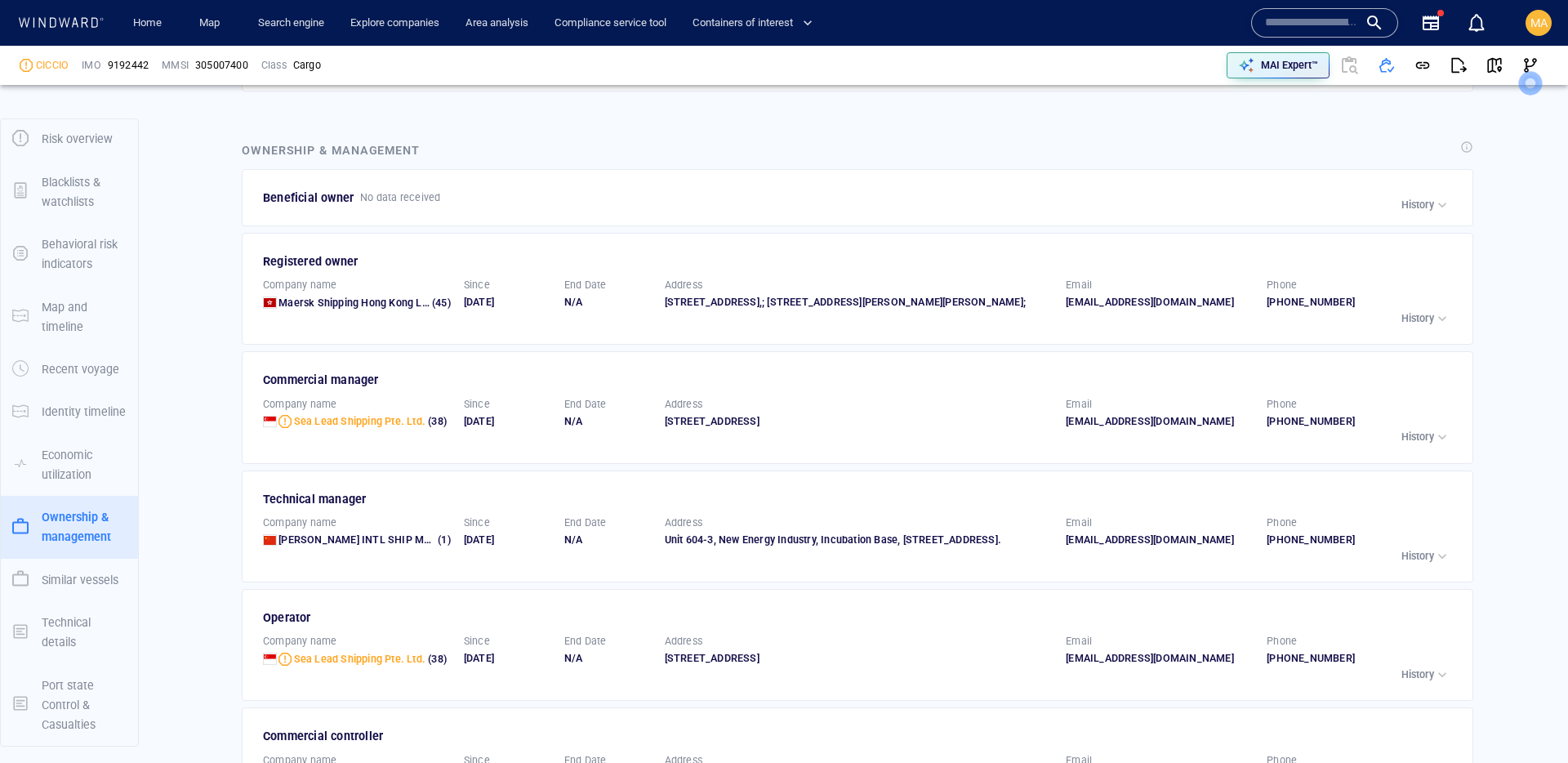
click at [138, 58] on span "9192442" at bounding box center [128, 65] width 41 height 14
copy span "9192442"
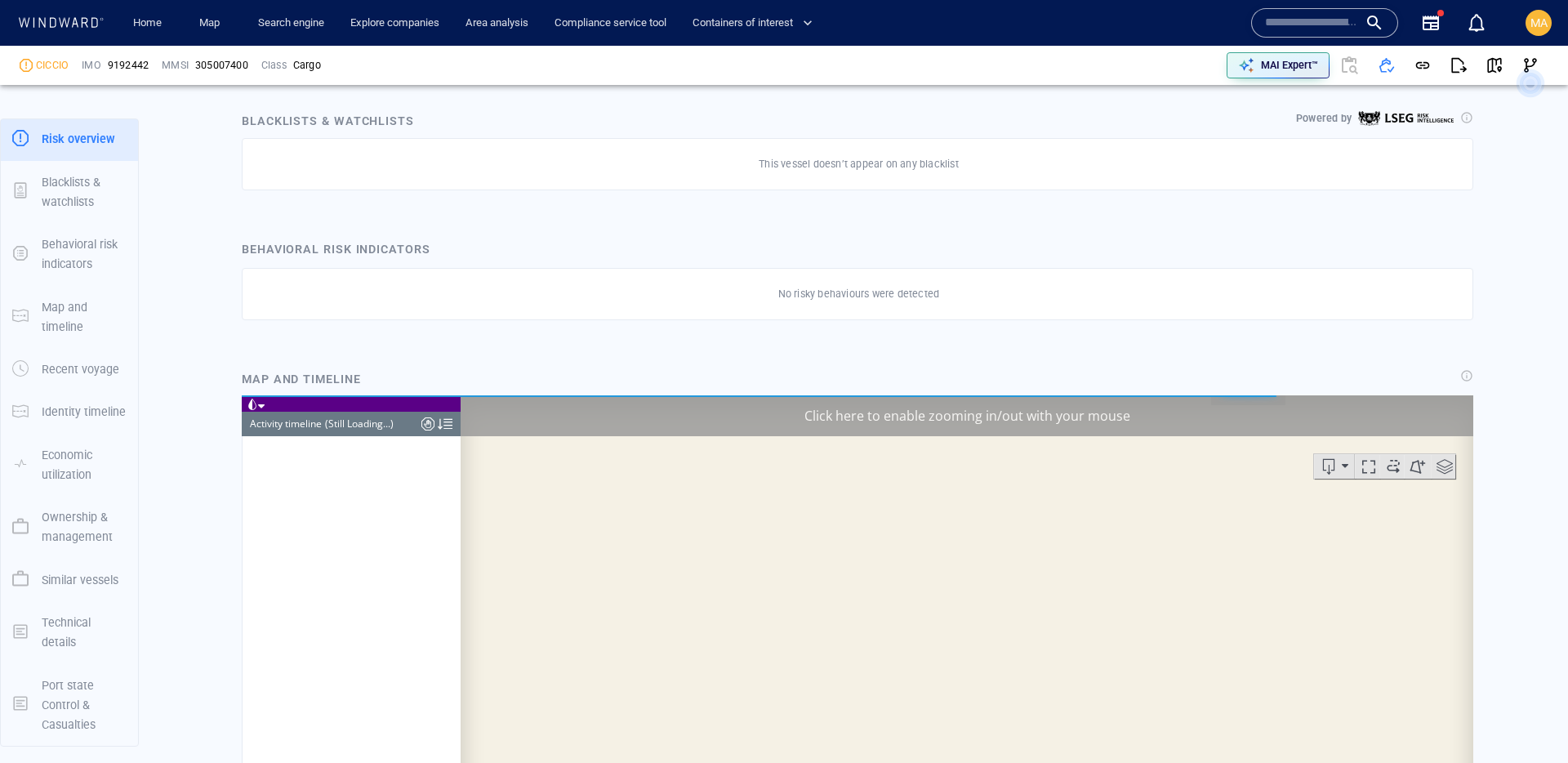
scroll to position [10615, 0]
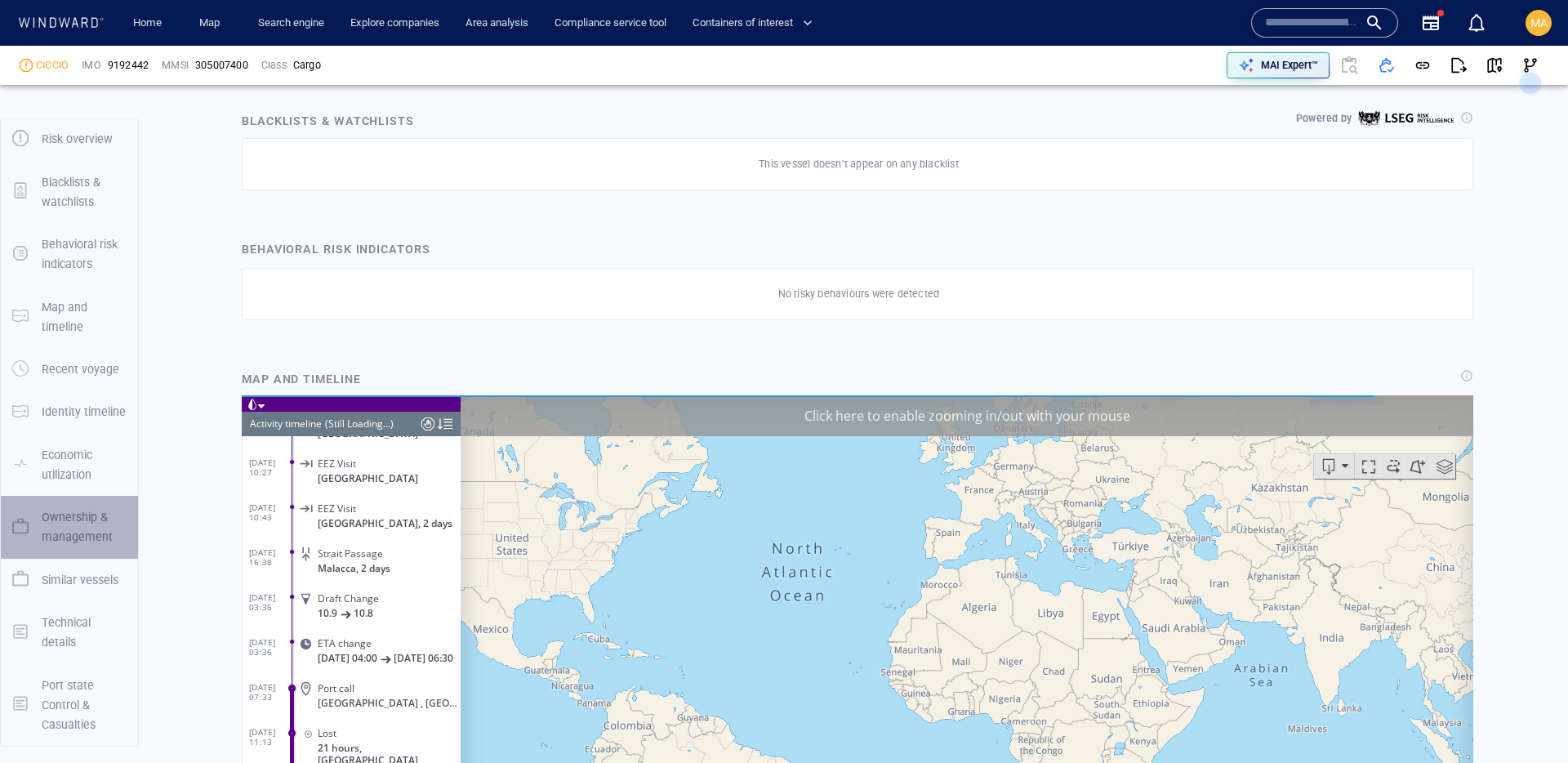
click at [73, 529] on p "Ownership & management" at bounding box center [84, 527] width 85 height 40
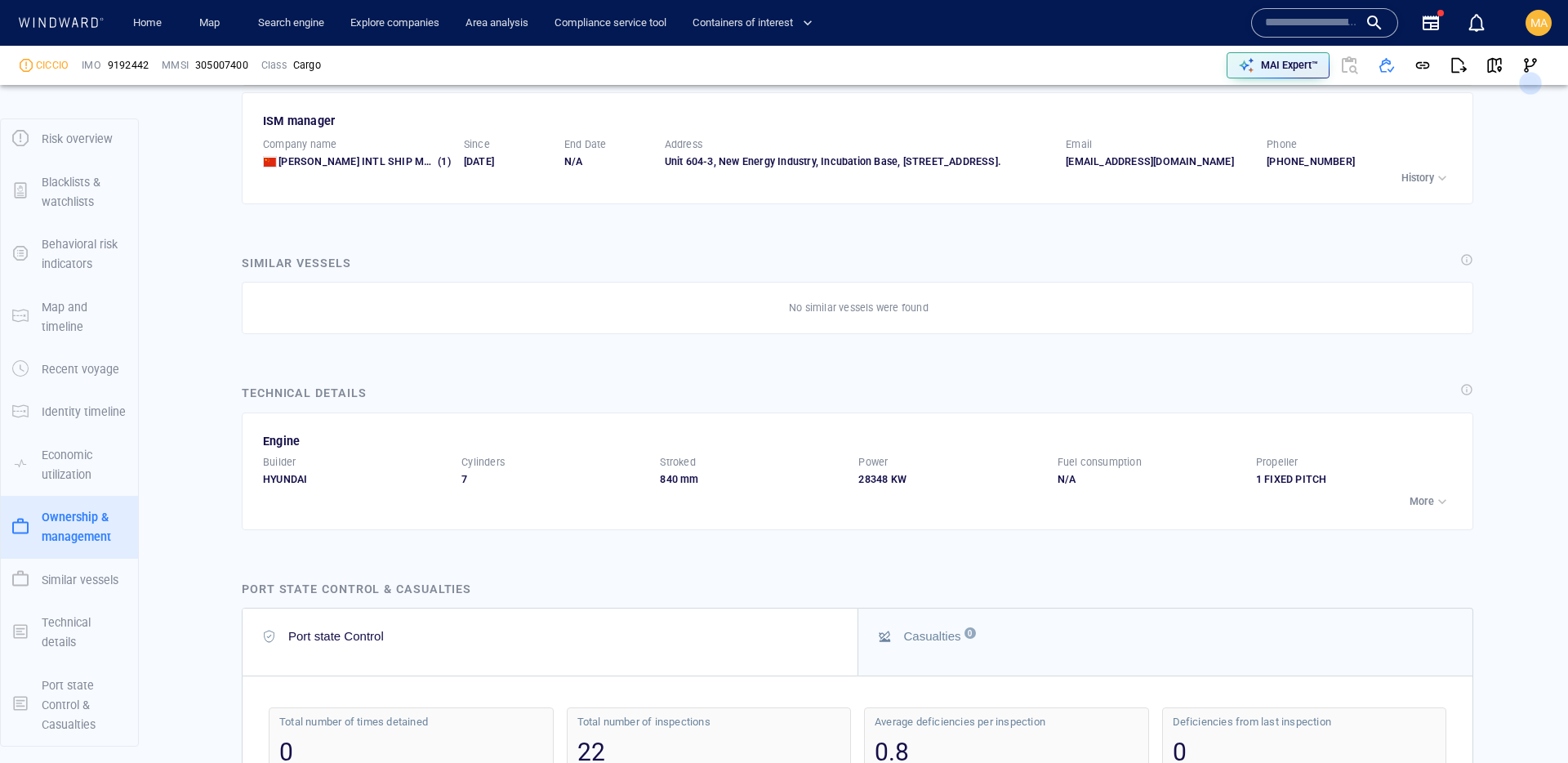
scroll to position [2927, 0]
